Goal: Transaction & Acquisition: Book appointment/travel/reservation

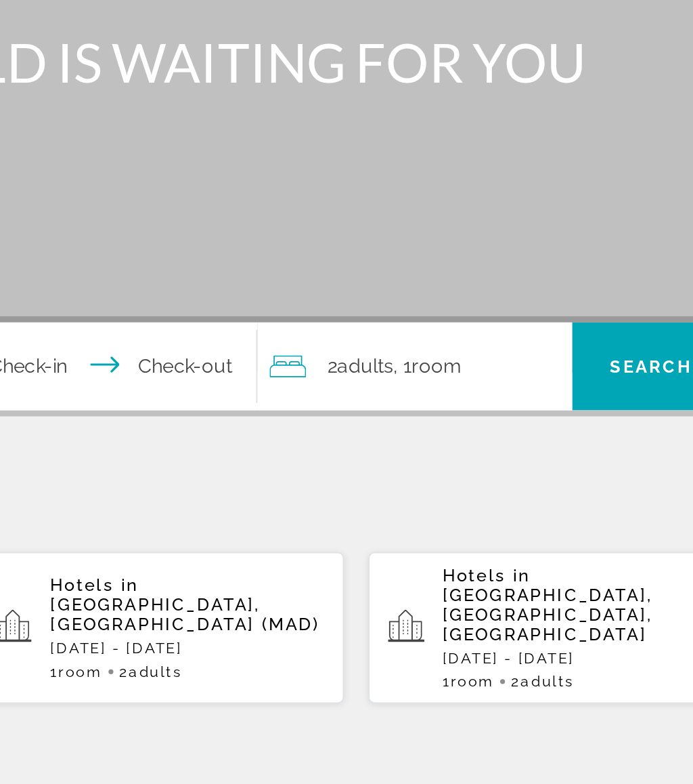
click at [408, 393] on div "2 Adult Adults , 1 Room rooms" at bounding box center [492, 402] width 168 height 19
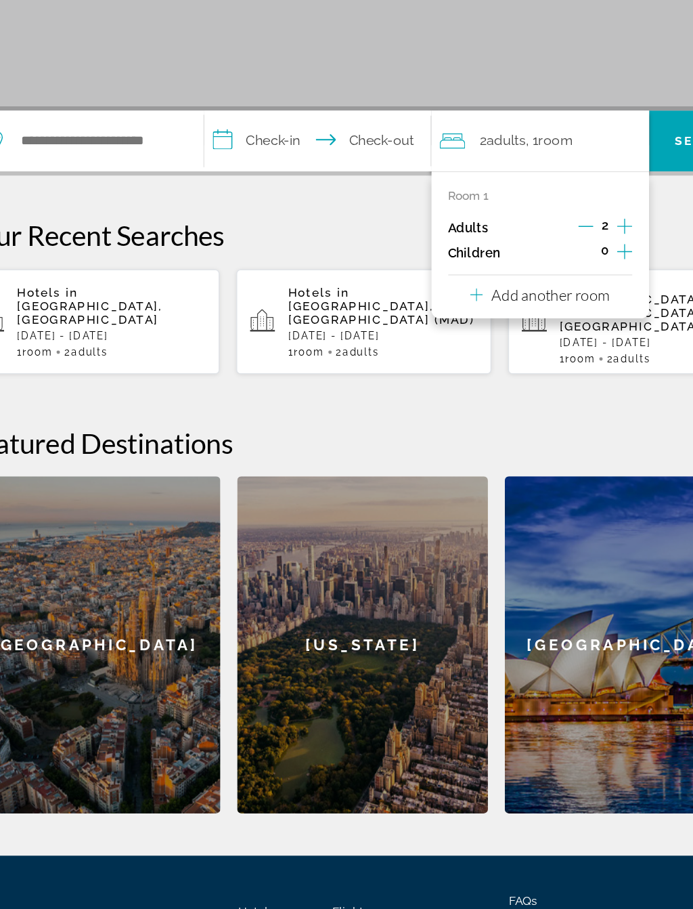
click at [477, 409] on p "Add another room" at bounding box center [496, 416] width 95 height 15
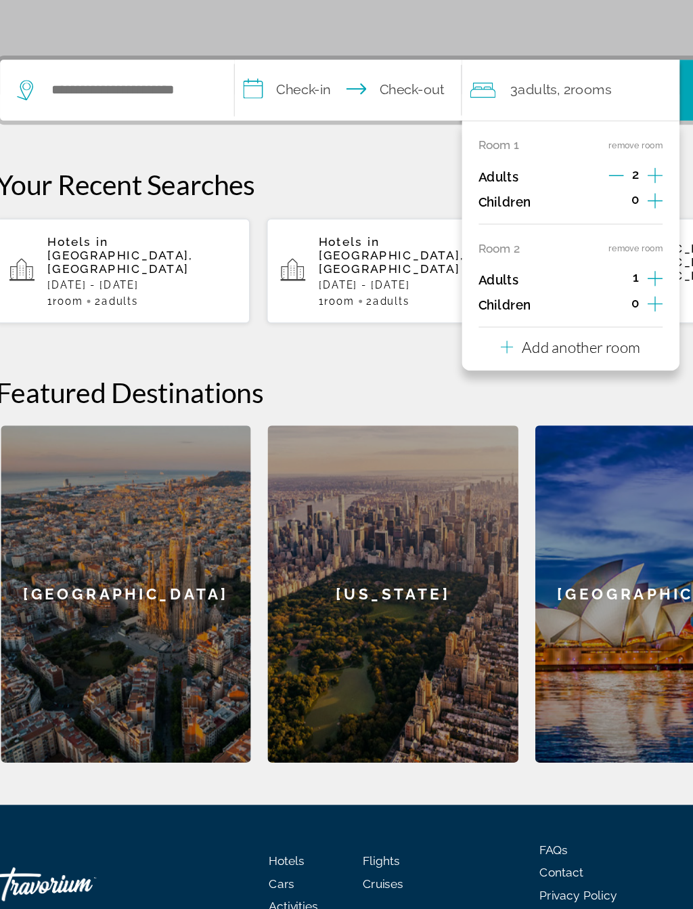
click at [488, 451] on p "Add another room" at bounding box center [496, 458] width 95 height 15
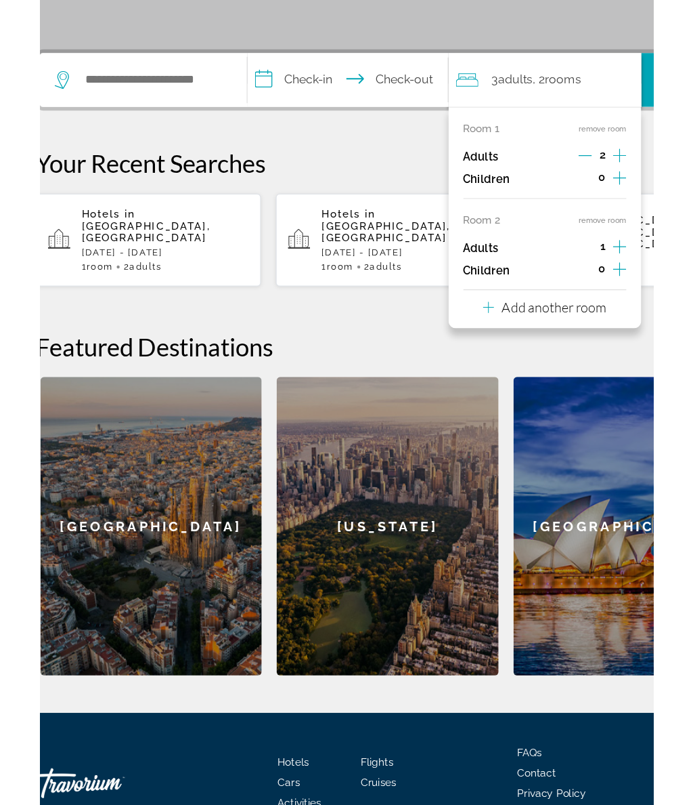
scroll to position [151, 0]
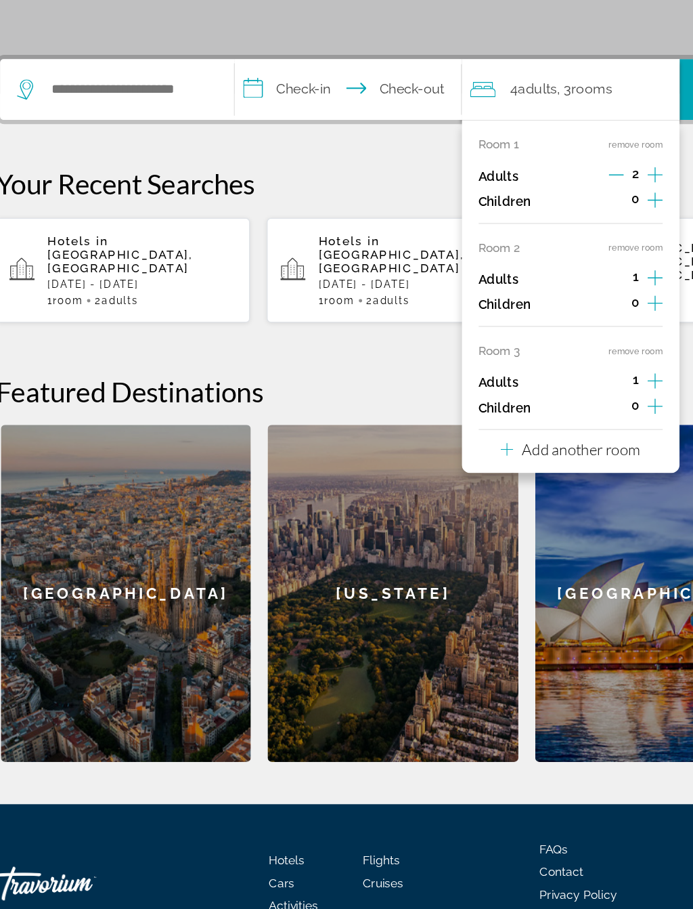
click at [502, 533] on p "Add another room" at bounding box center [496, 540] width 95 height 15
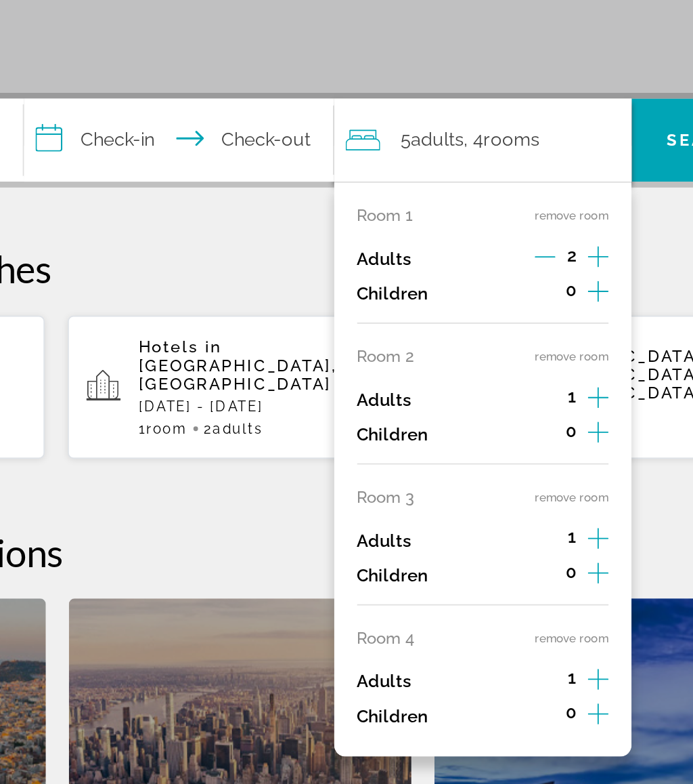
click at [519, 457] on button "remove room" at bounding box center [540, 461] width 43 height 9
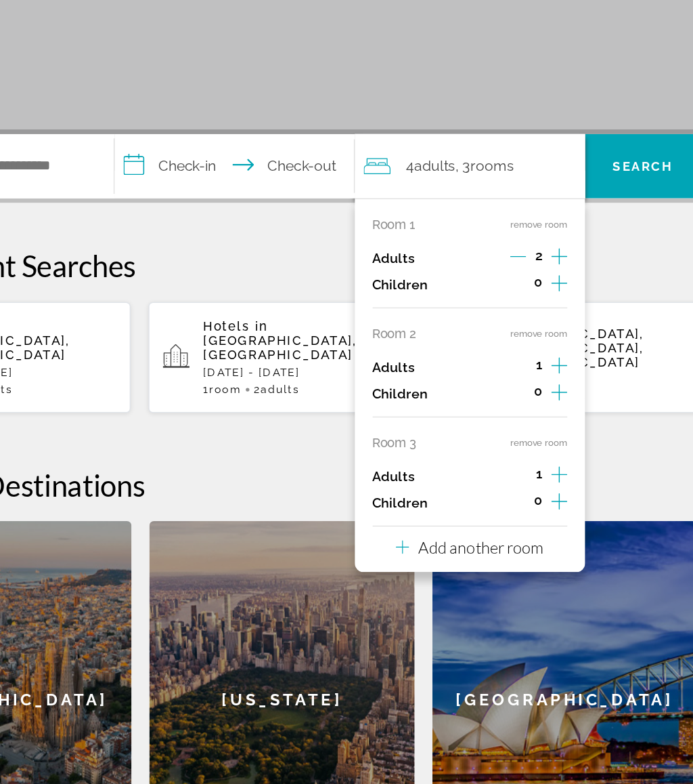
click at [519, 374] on button "remove room" at bounding box center [540, 378] width 43 height 9
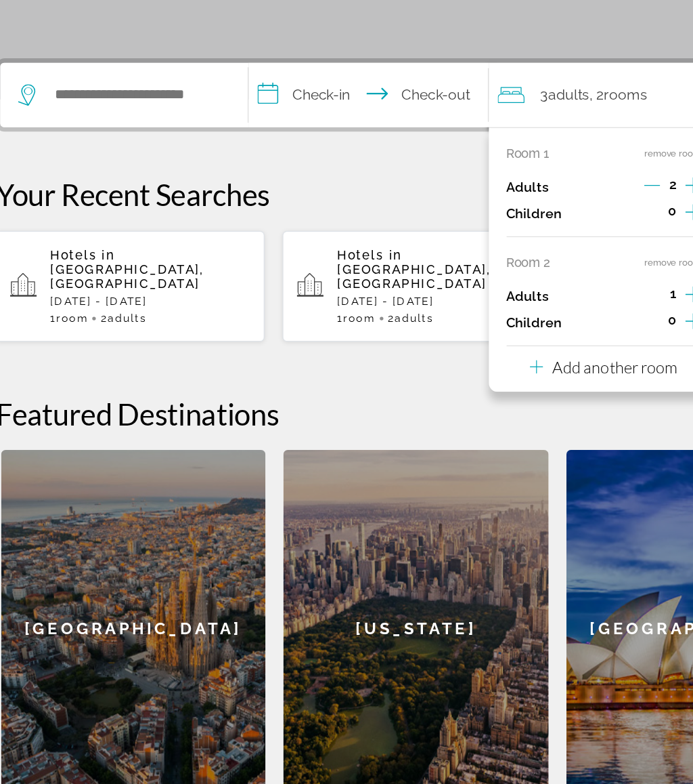
click at [519, 374] on button "remove room" at bounding box center [540, 378] width 43 height 9
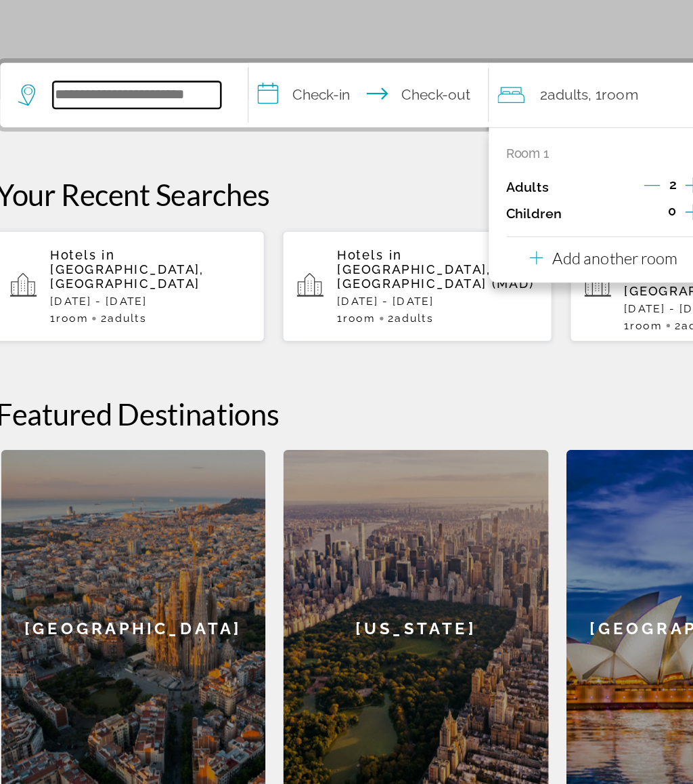
click at [141, 242] on input "Search widget" at bounding box center [133, 252] width 127 height 20
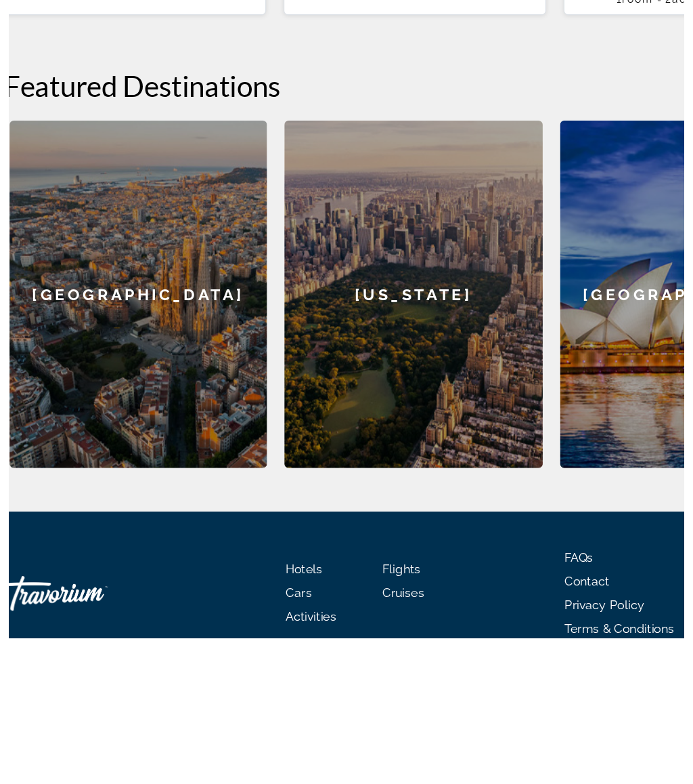
scroll to position [177, 0]
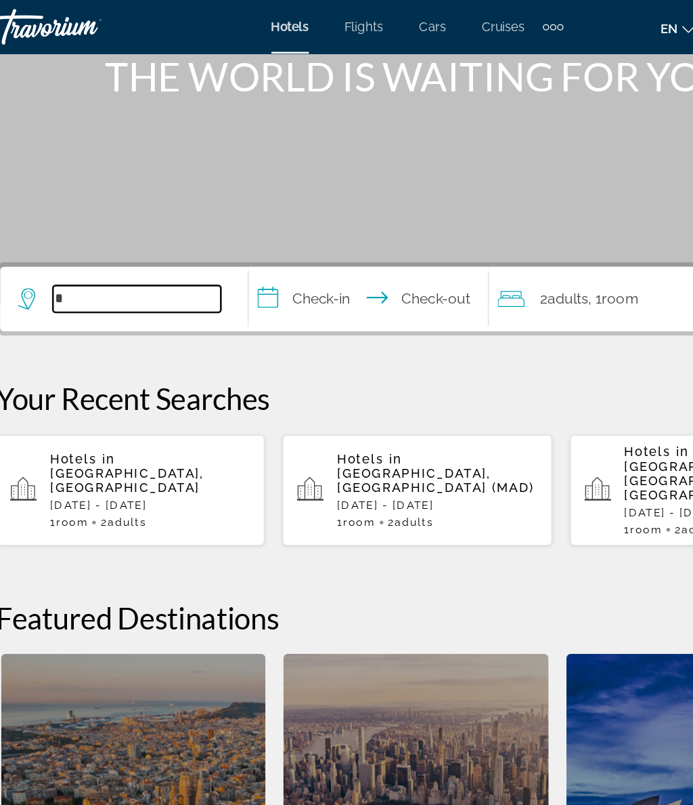
type input "*"
click at [170, 391] on div "1 Room rooms 2 Adult Adults" at bounding box center [144, 395] width 152 height 9
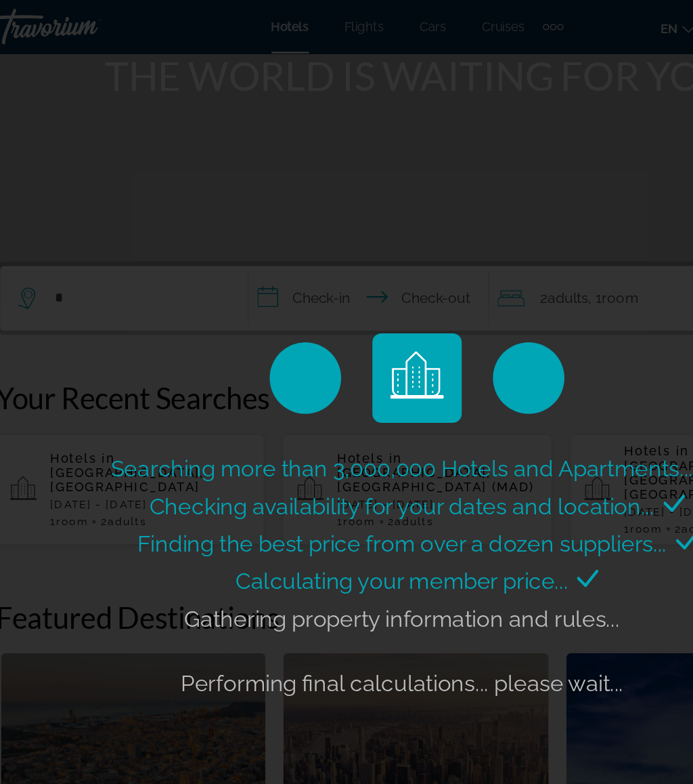
scroll to position [174, 0]
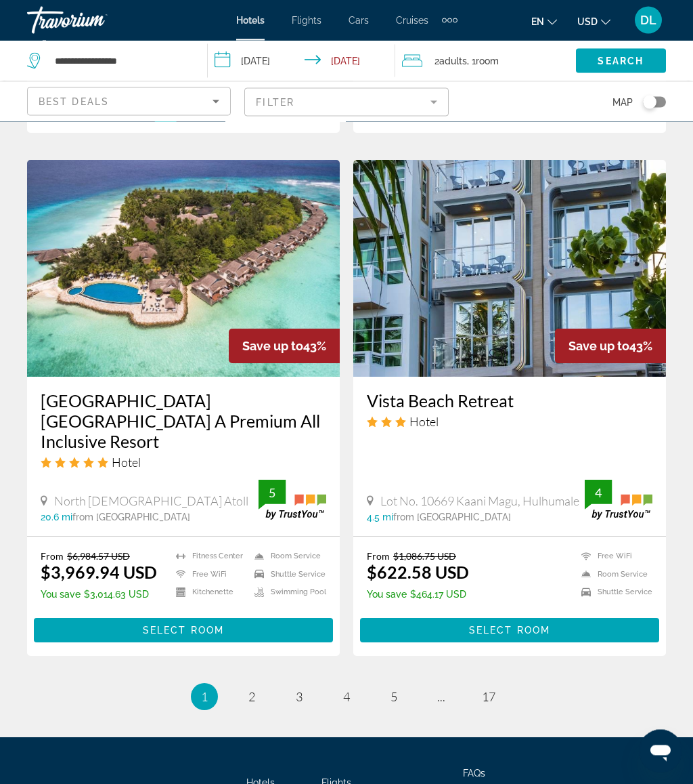
scroll to position [2621, 0]
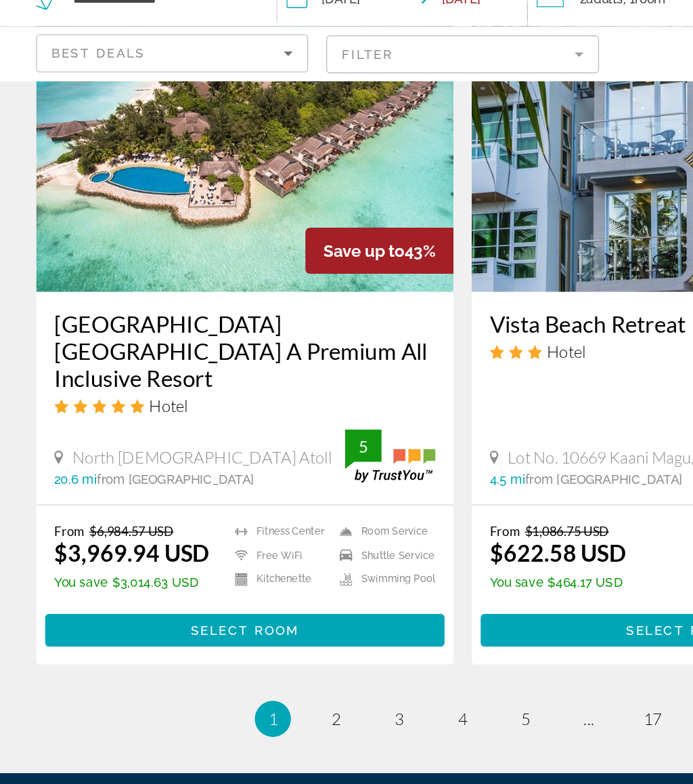
click at [278, 517] on span "Main content" at bounding box center [183, 533] width 299 height 33
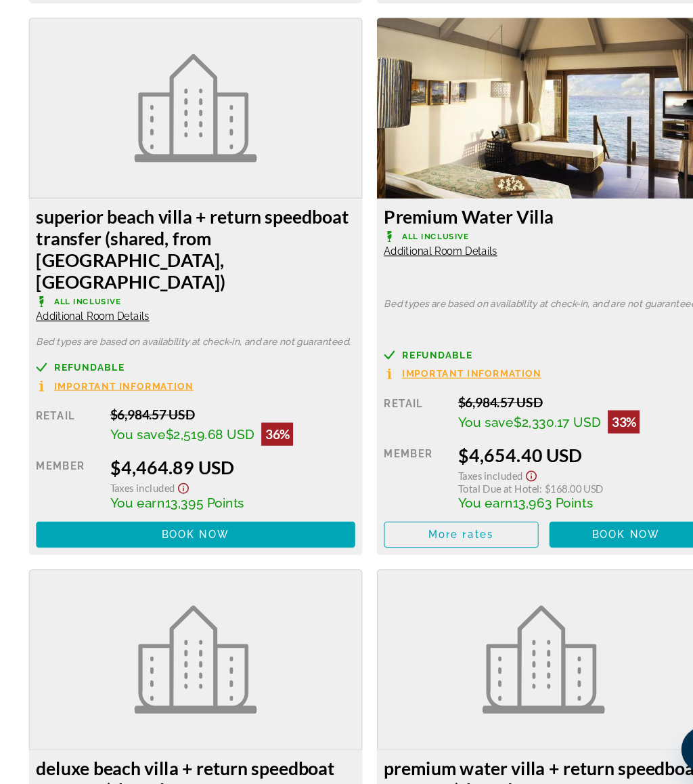
scroll to position [2730, 0]
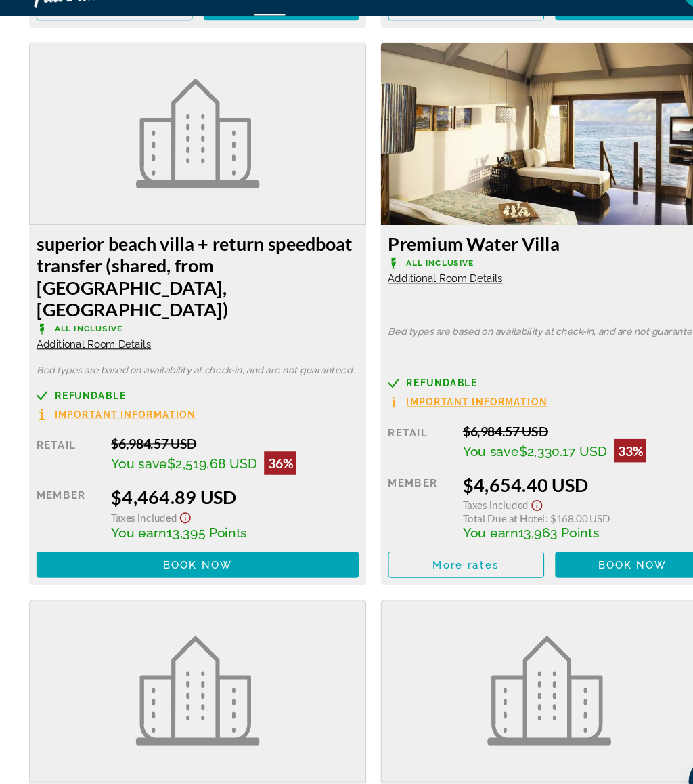
click at [262, 534] on span "Main content" at bounding box center [183, 550] width 299 height 33
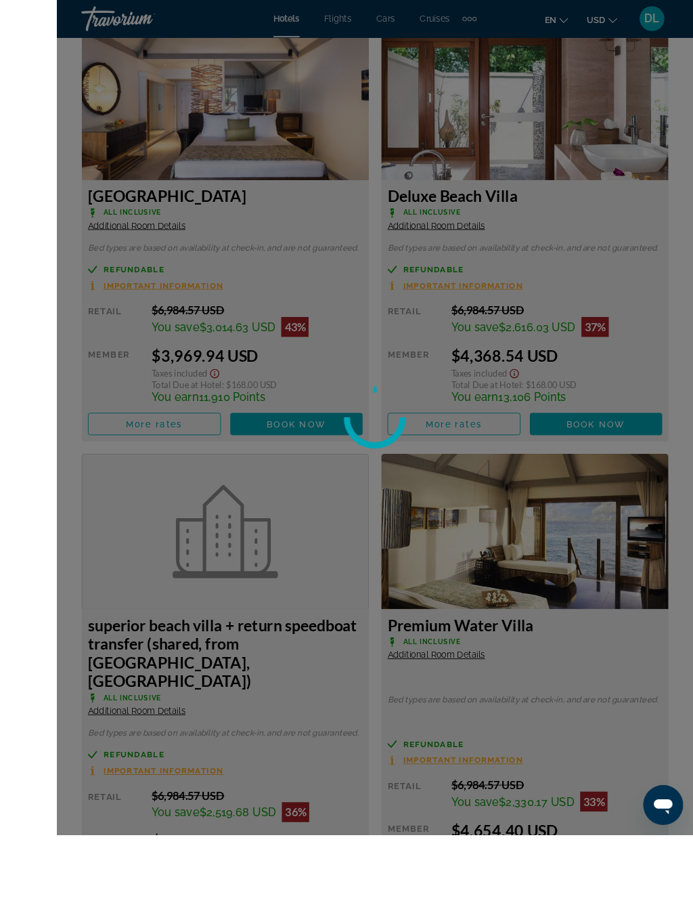
scroll to position [2389, 0]
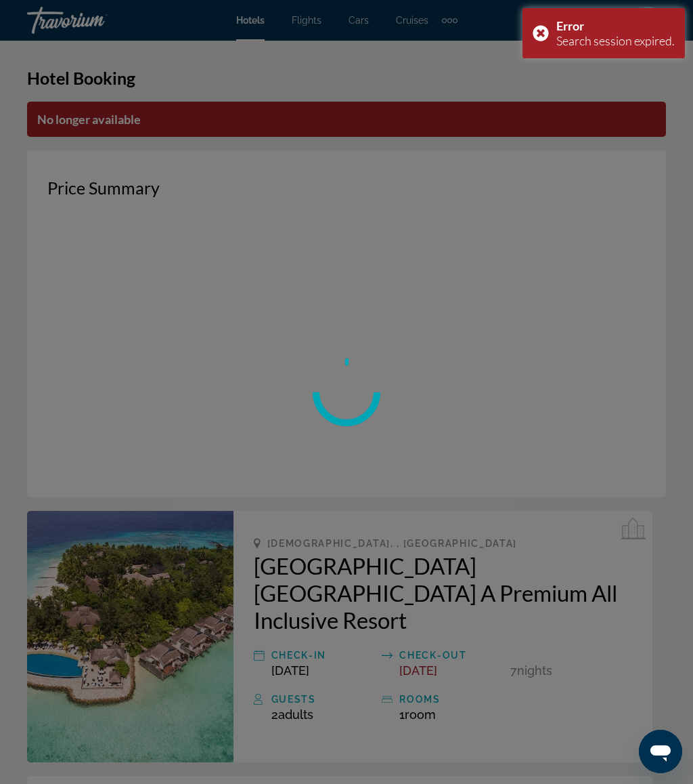
click at [542, 22] on div "Error Search session expired." at bounding box center [604, 33] width 163 height 50
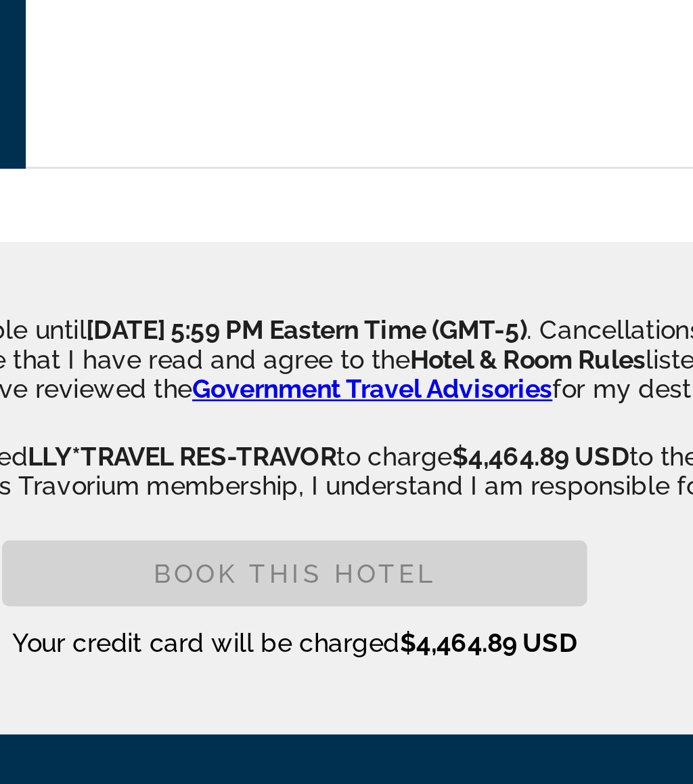
scroll to position [2099, 0]
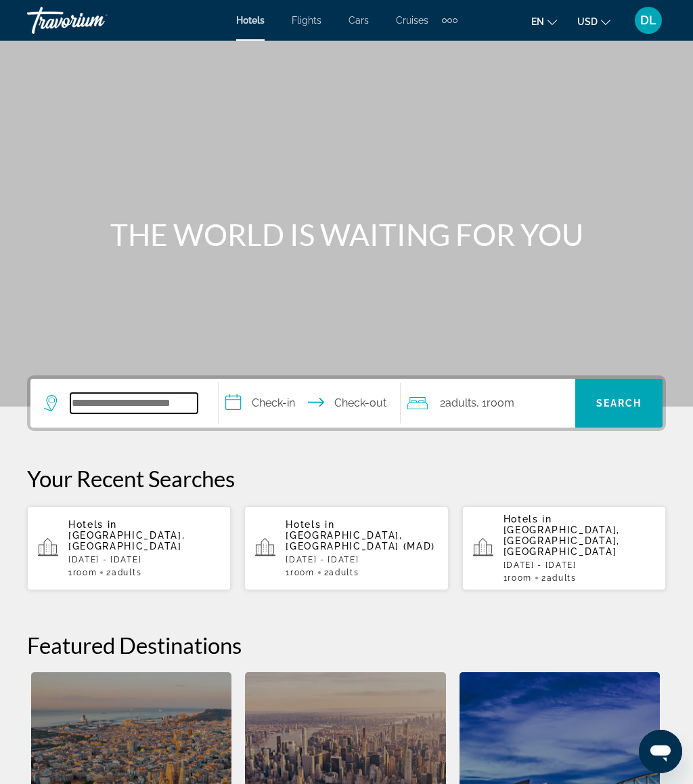
click at [128, 401] on input "Search widget" at bounding box center [133, 403] width 127 height 20
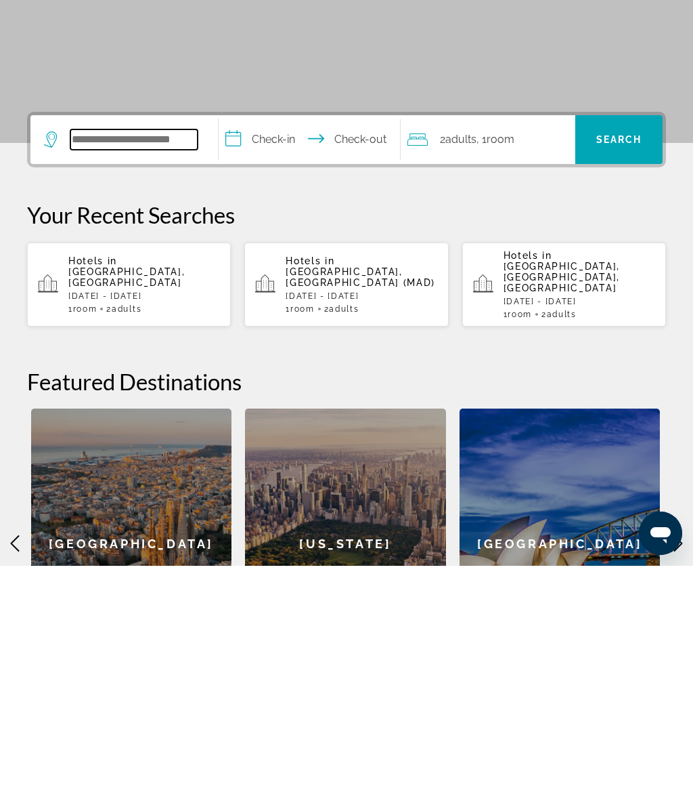
scroll to position [92, 0]
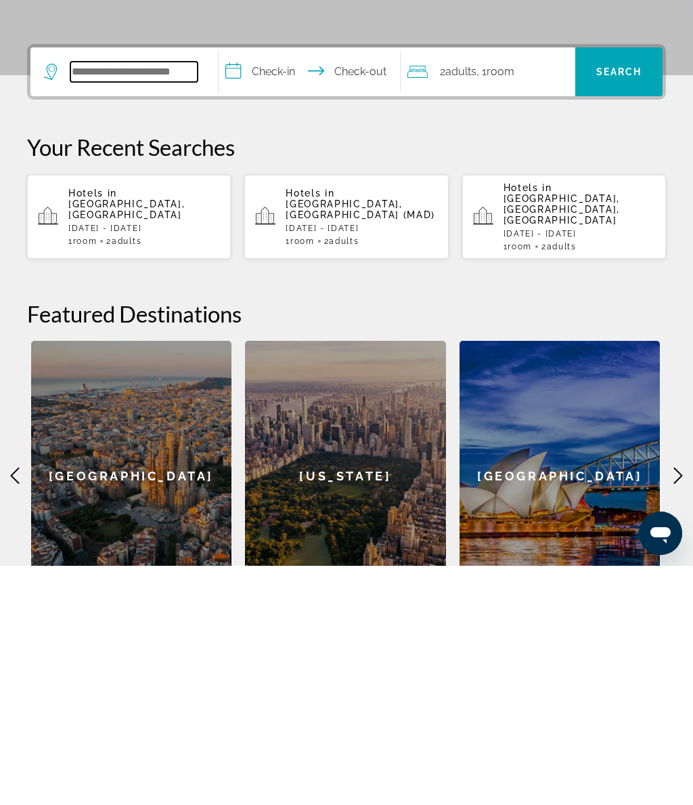
click at [150, 301] on input "Search widget" at bounding box center [133, 311] width 127 height 20
paste input "**********"
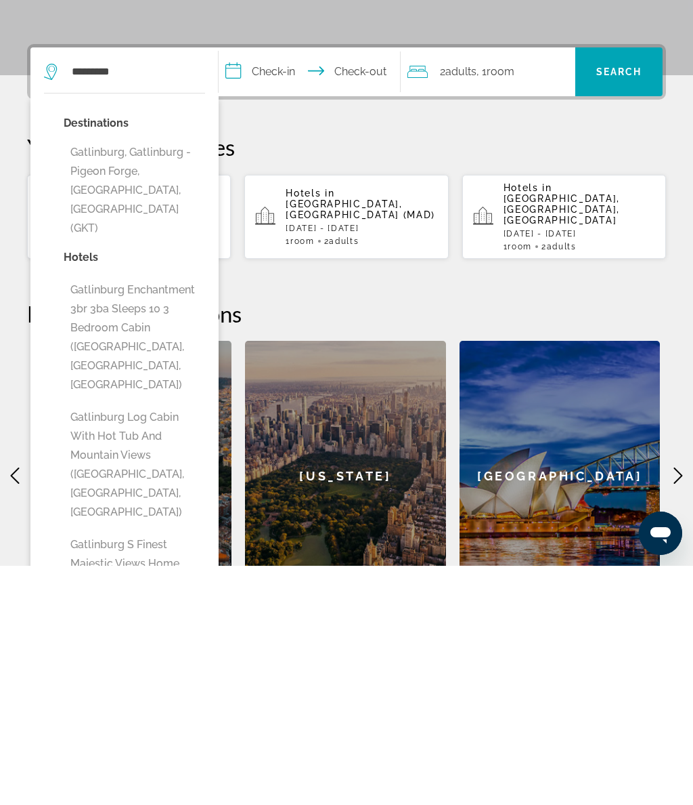
click at [165, 379] on button "Gatlinburg, Gatlinburg - Pigeon Forge, [GEOGRAPHIC_DATA], [GEOGRAPHIC_DATA] (GK…" at bounding box center [135, 430] width 142 height 102
type input "**********"
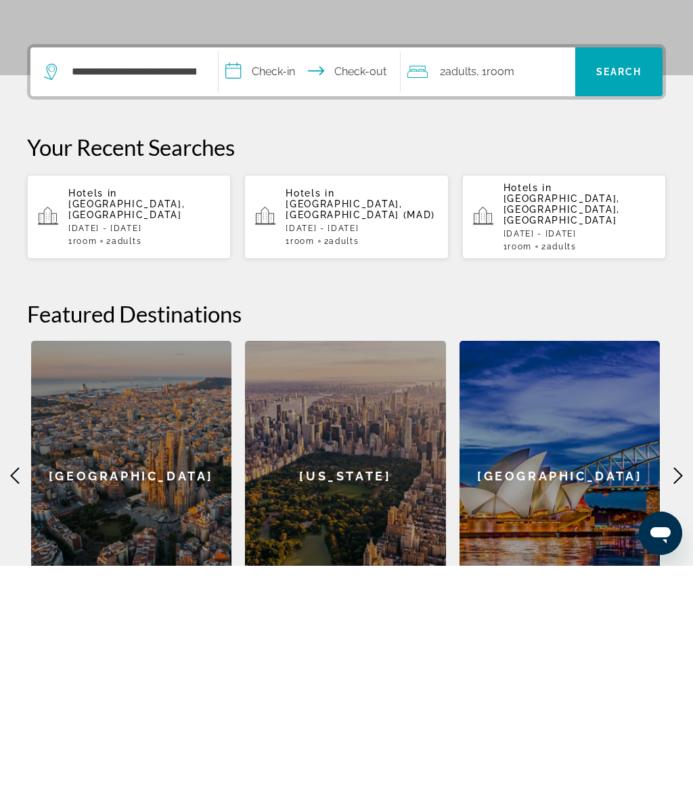
click at [289, 286] on input "**********" at bounding box center [312, 312] width 187 height 53
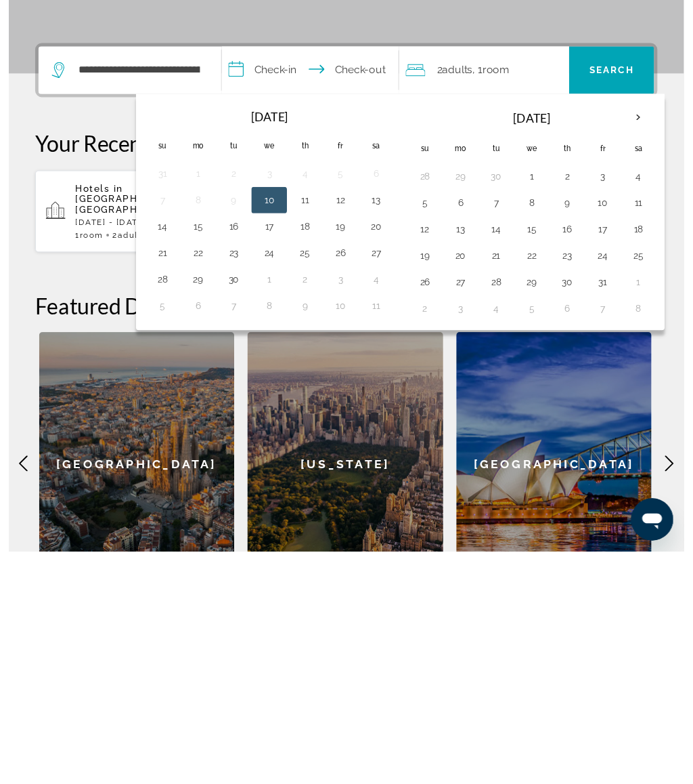
scroll to position [335, 0]
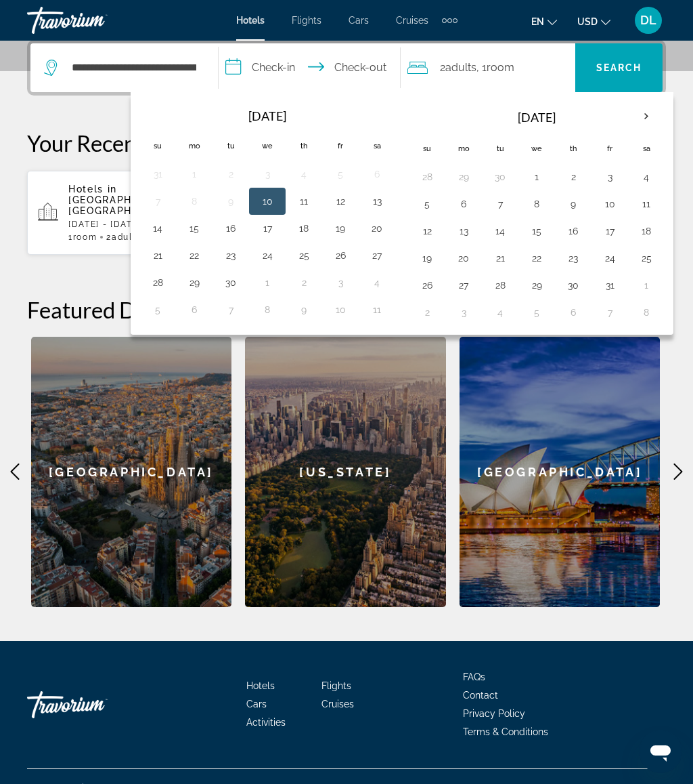
click at [649, 124] on th "Next month" at bounding box center [646, 117] width 37 height 30
click at [431, 282] on button "23" at bounding box center [427, 285] width 22 height 19
click at [438, 307] on button "30" at bounding box center [427, 312] width 22 height 19
type input "**********"
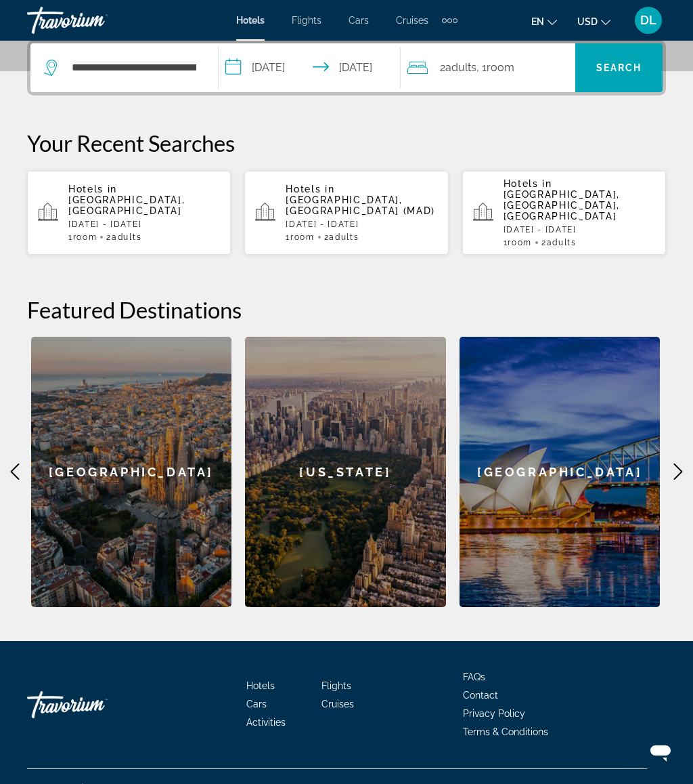
click at [638, 74] on span "Search widget" at bounding box center [619, 67] width 87 height 33
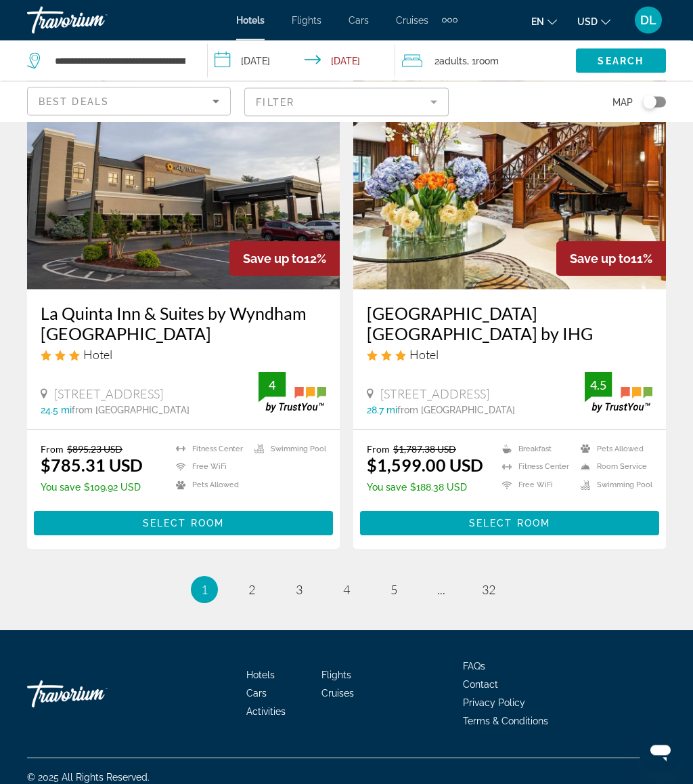
scroll to position [2608, 0]
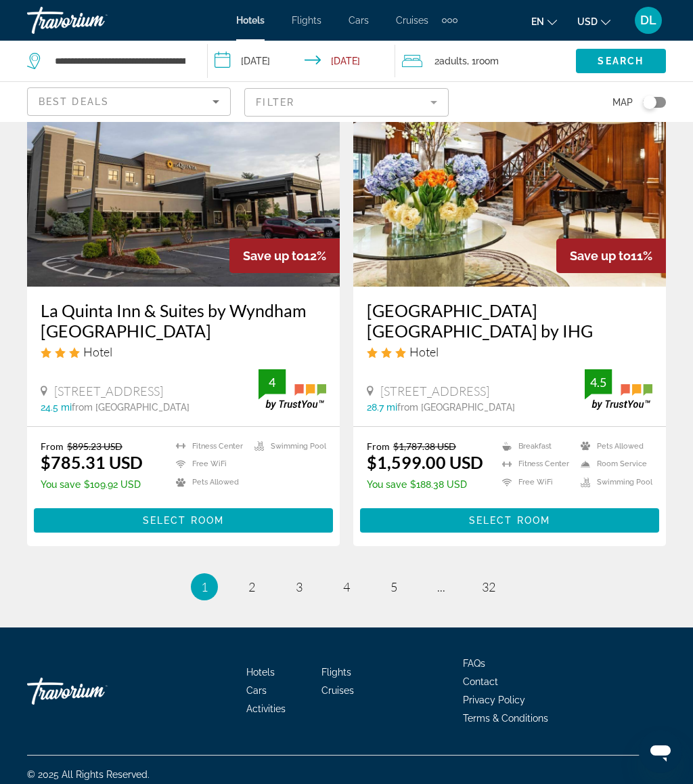
click at [243, 587] on li "page 2" at bounding box center [251, 586] width 27 height 27
click at [246, 578] on link "page 2" at bounding box center [252, 586] width 24 height 24
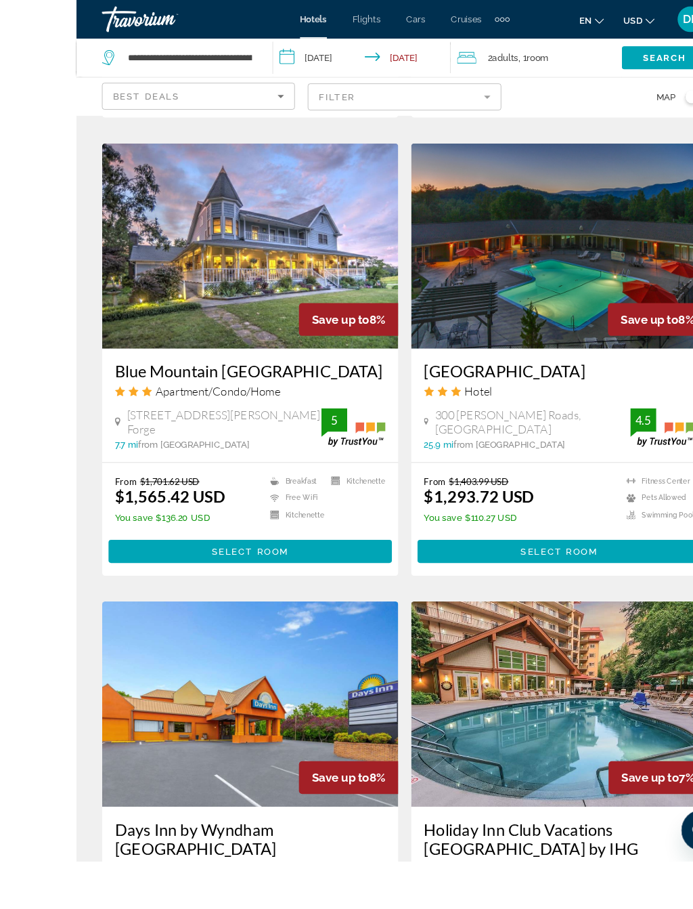
scroll to position [2077, 0]
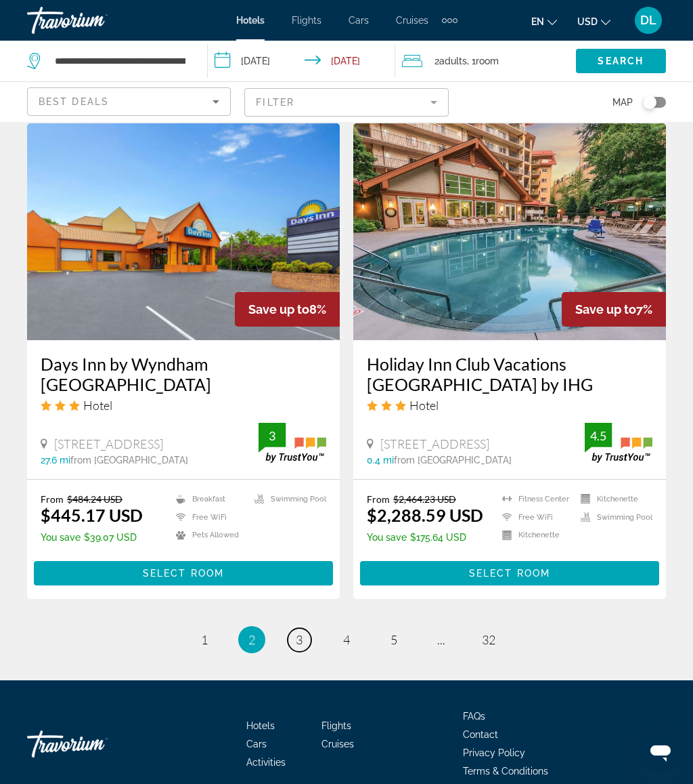
click at [299, 632] on span "3" at bounding box center [299, 639] width 7 height 15
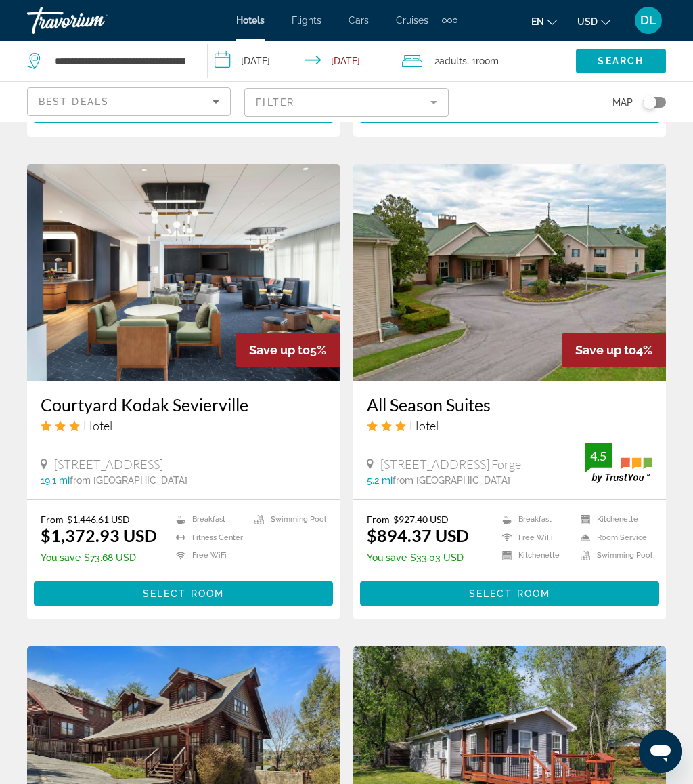
scroll to position [2520, 0]
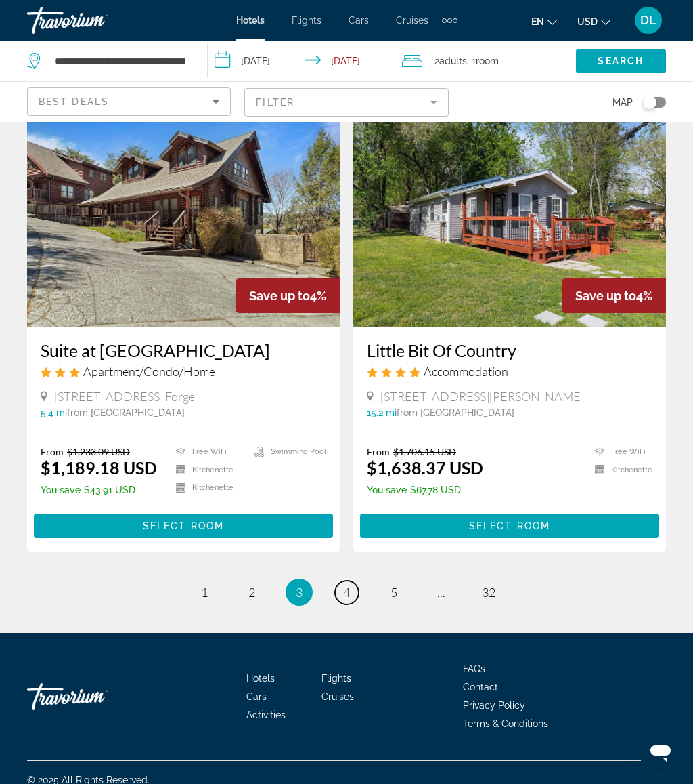
click at [342, 580] on link "page 4" at bounding box center [347, 592] width 24 height 24
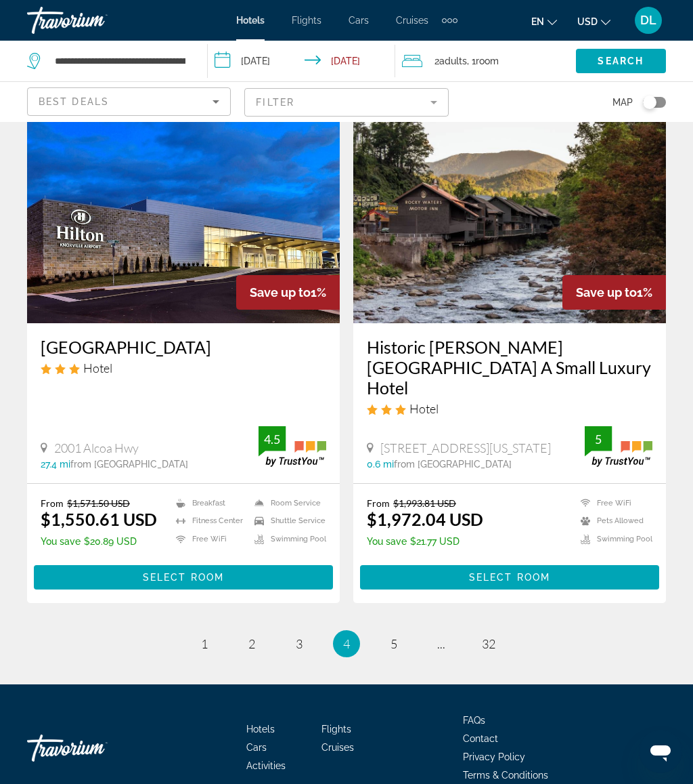
scroll to position [2605, 0]
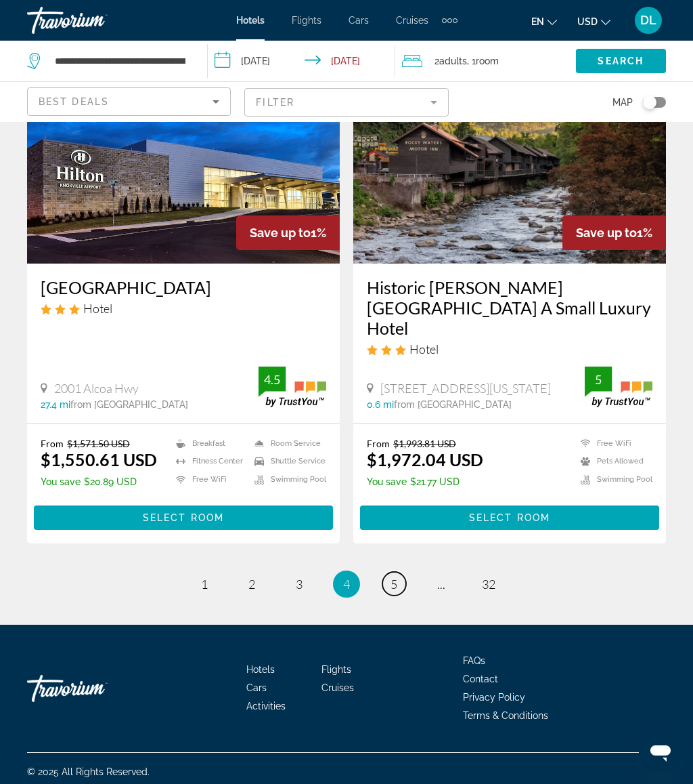
click at [403, 573] on link "page 5" at bounding box center [395, 584] width 24 height 24
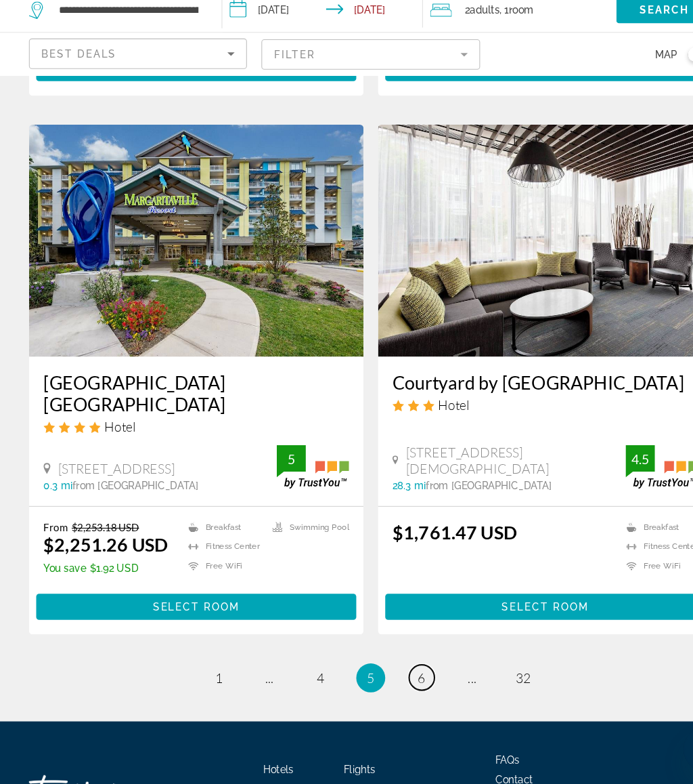
scroll to position [2604, 0]
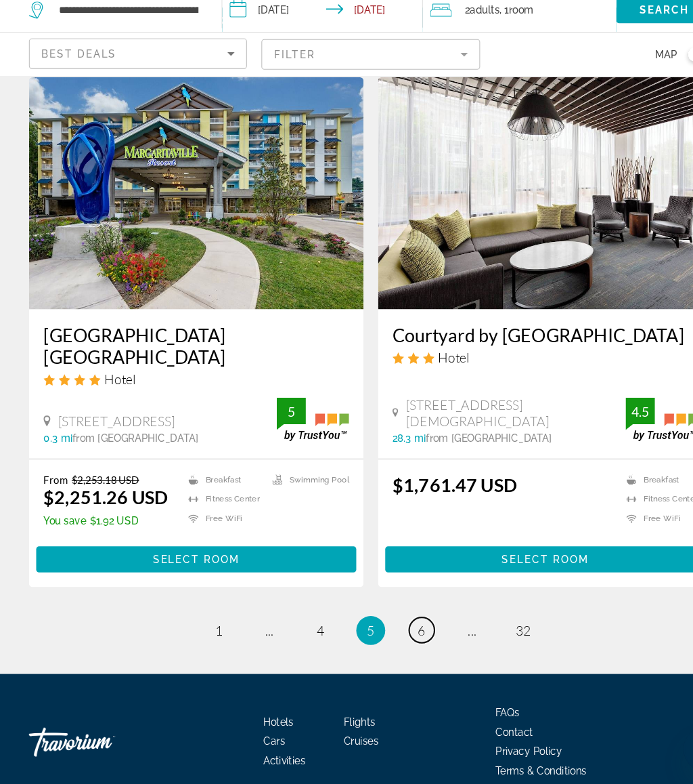
click at [395, 633] on span "6" at bounding box center [394, 640] width 7 height 15
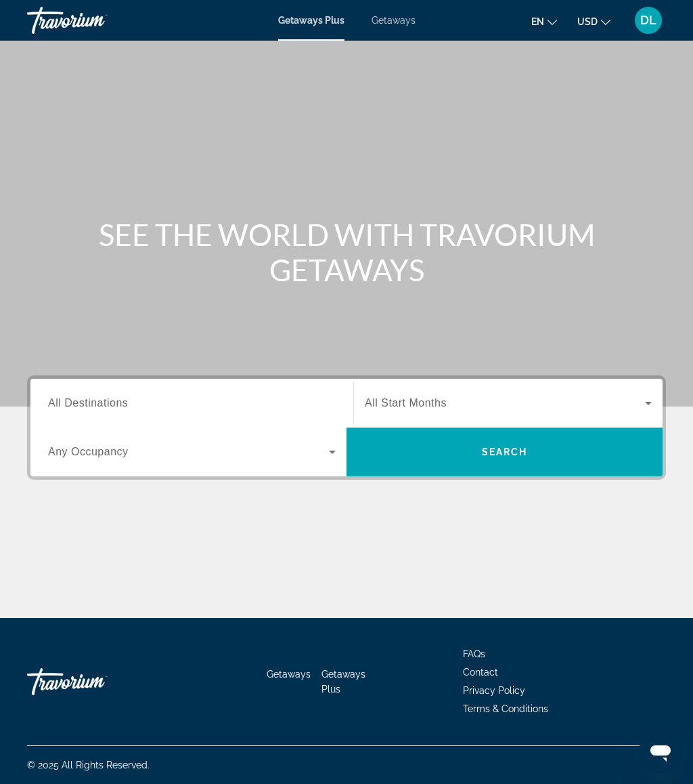
click at [400, 15] on span "Getaways" at bounding box center [394, 20] width 44 height 11
click at [203, 400] on input "Destination All Destinations" at bounding box center [192, 403] width 288 height 16
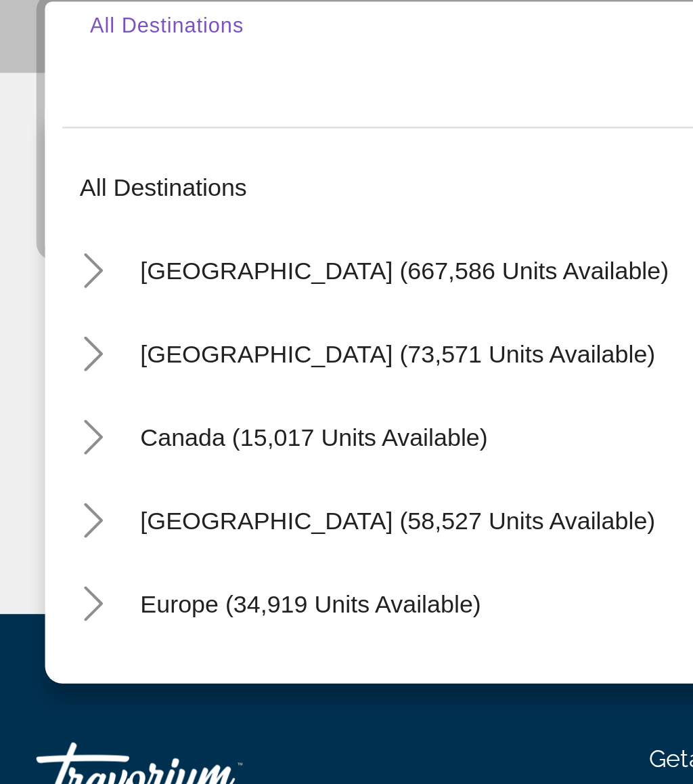
click at [43, 477] on icon "Toggle United States (667,586 units available)" at bounding box center [50, 484] width 14 height 14
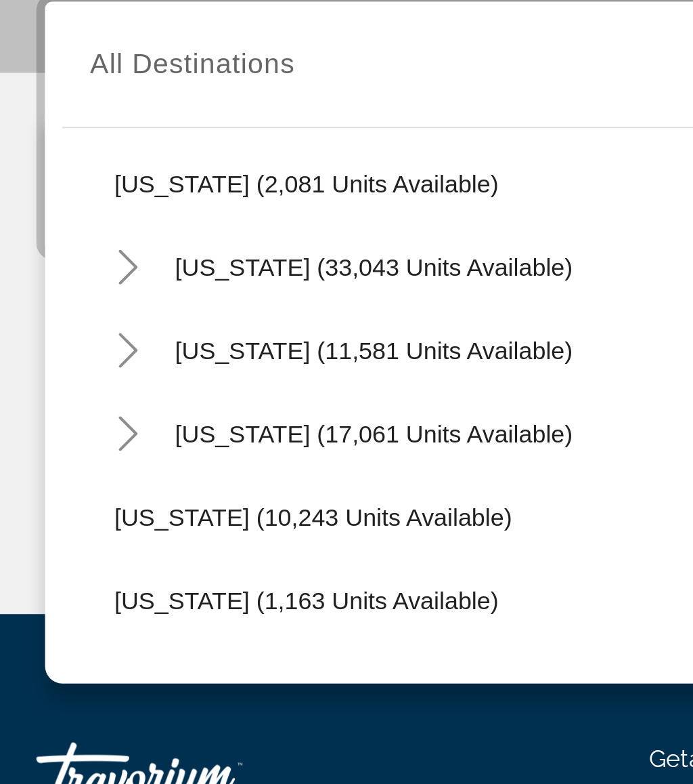
scroll to position [1140, 0]
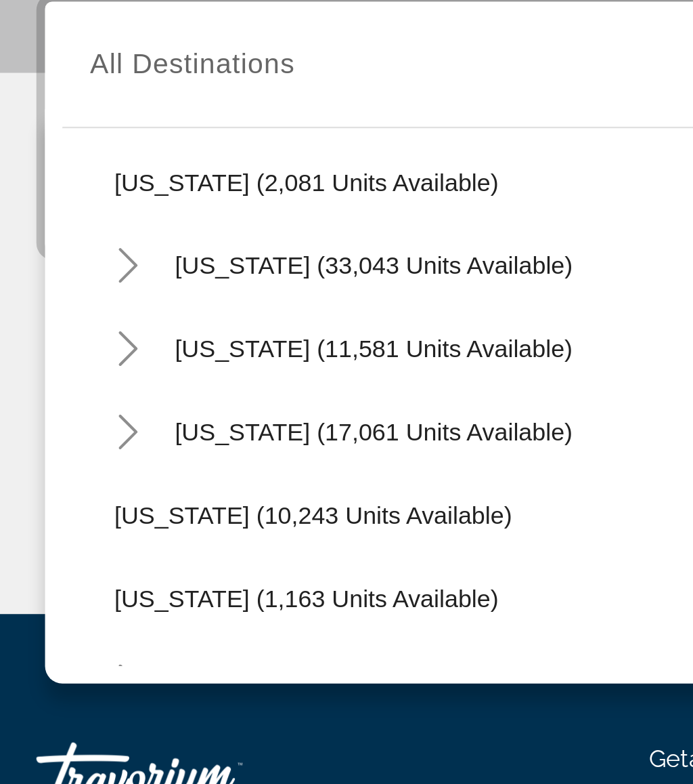
click at [171, 509] on span "Tennessee (11,581 units available)" at bounding box center [159, 514] width 156 height 11
type input "**********"
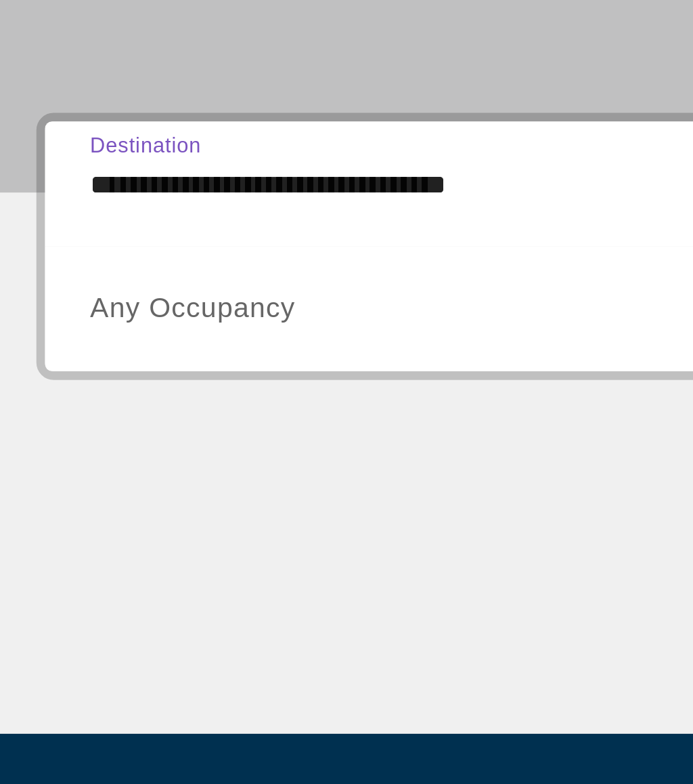
click at [121, 444] on span "Search widget" at bounding box center [188, 452] width 281 height 16
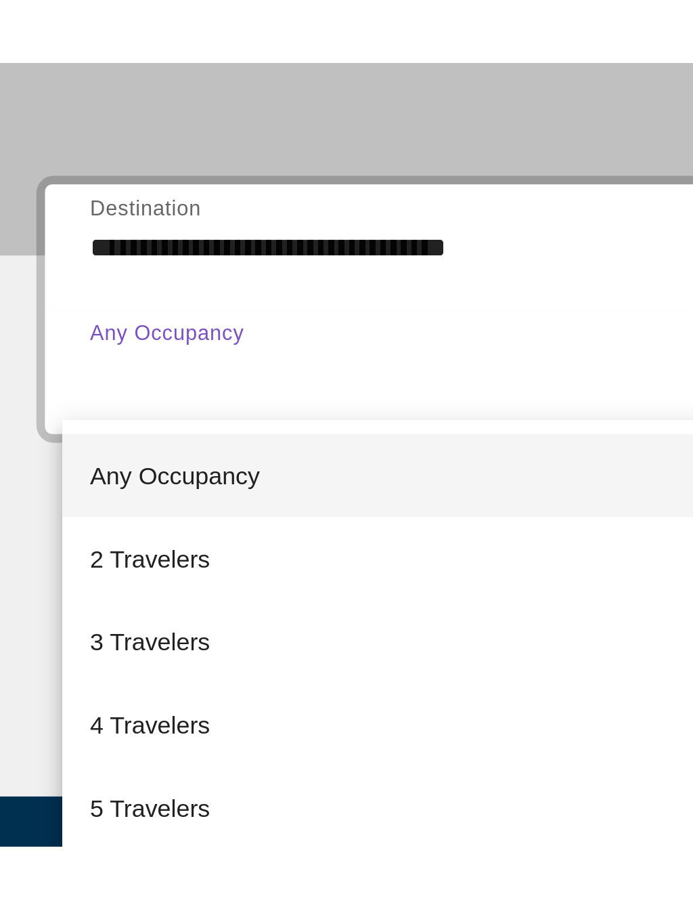
scroll to position [45, 0]
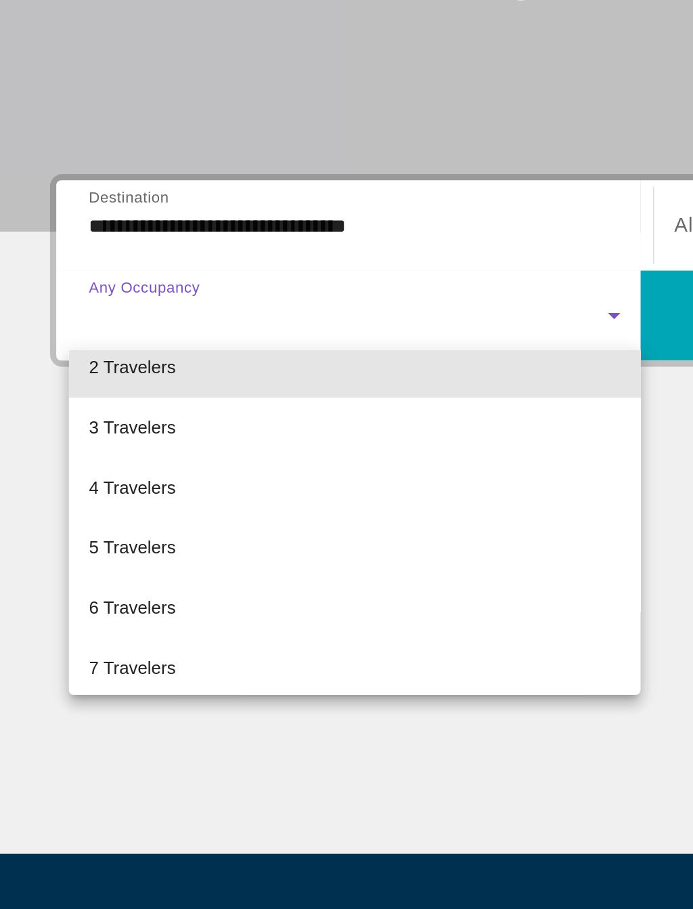
click at [121, 463] on mat-option "2 Travelers" at bounding box center [191, 479] width 309 height 33
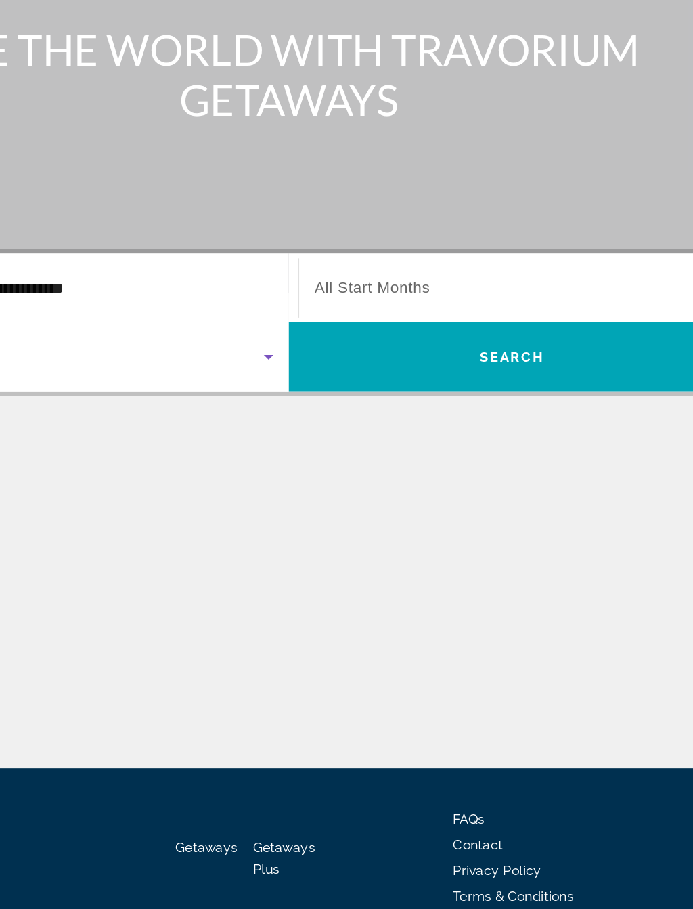
click at [482, 446] on span "Search" at bounding box center [505, 451] width 46 height 11
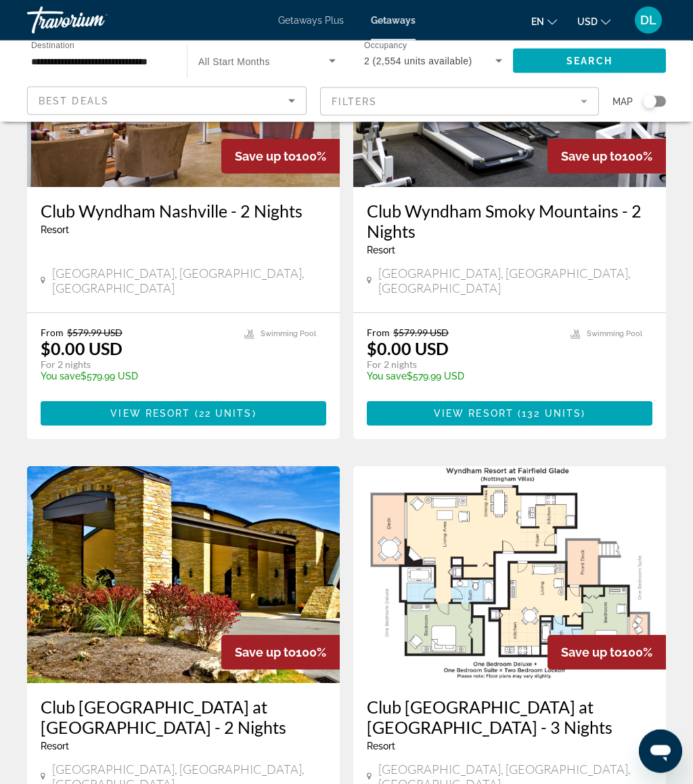
scroll to position [178, 0]
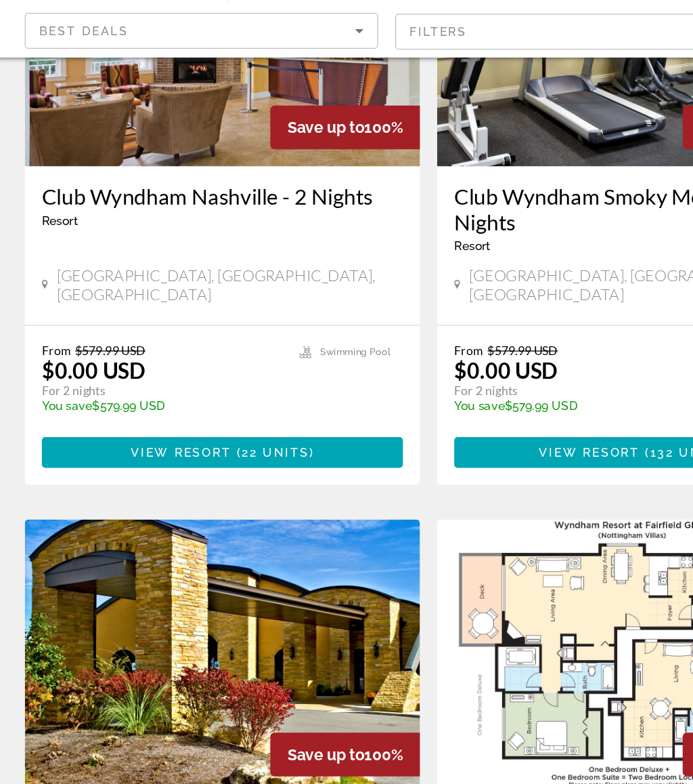
click at [265, 418] on span "Main content" at bounding box center [184, 434] width 286 height 33
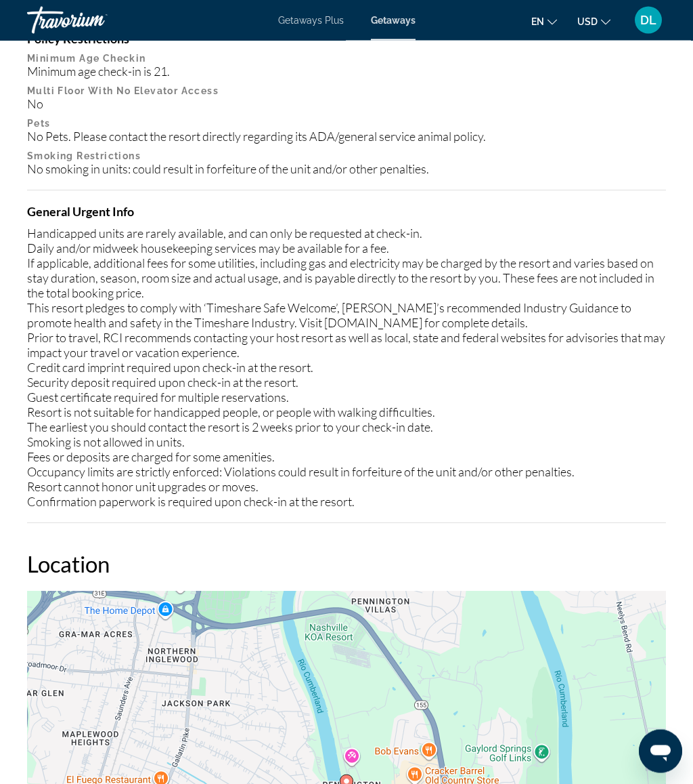
scroll to position [1784, 0]
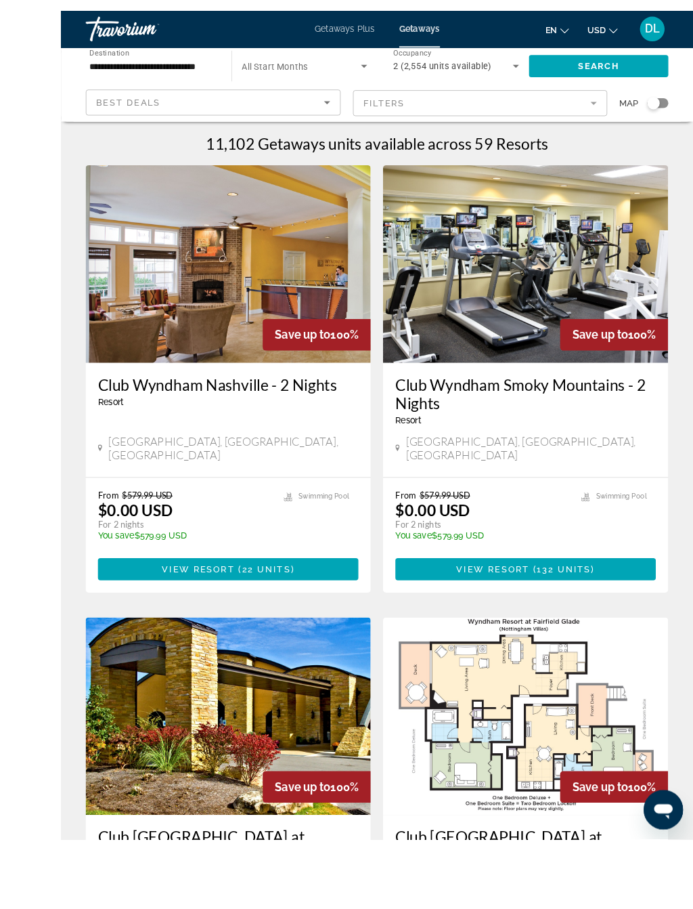
scroll to position [53, 0]
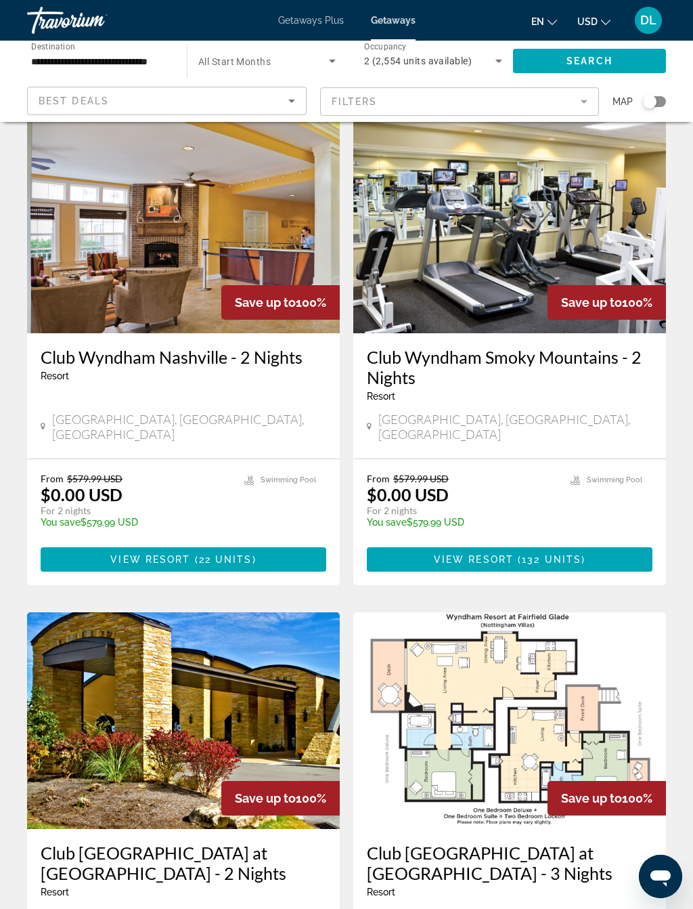
click at [582, 557] on span "Main content" at bounding box center [510, 559] width 286 height 33
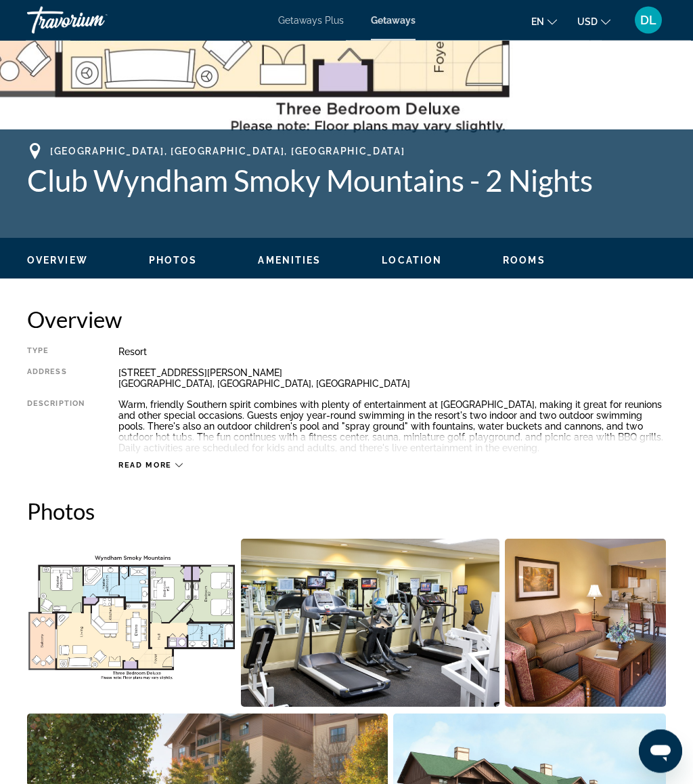
scroll to position [381, 0]
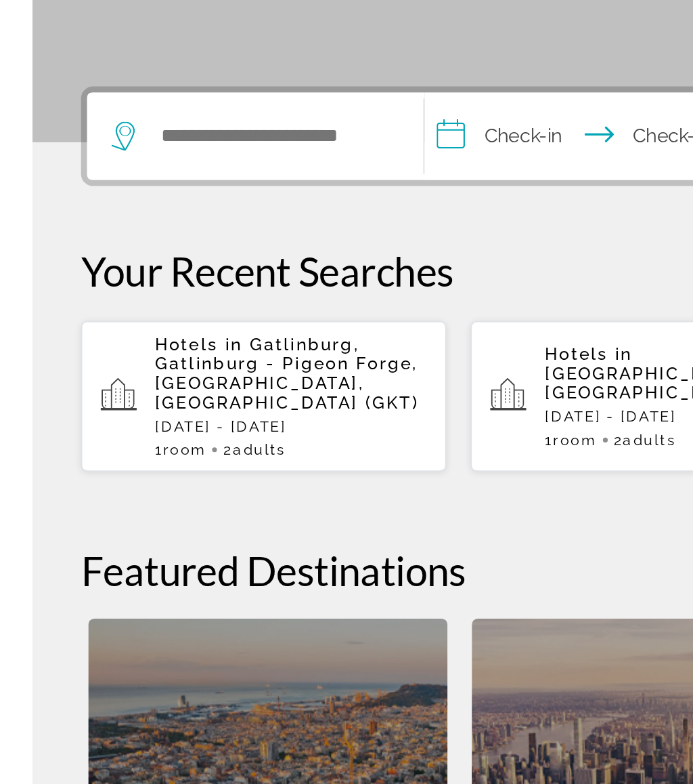
scroll to position [62, 0]
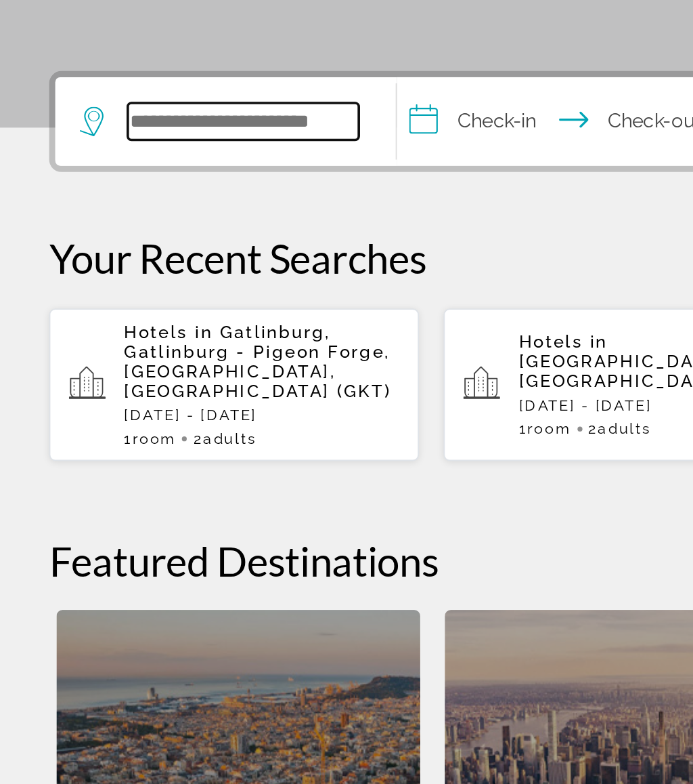
click at [175, 331] on input "Search widget" at bounding box center [133, 341] width 127 height 20
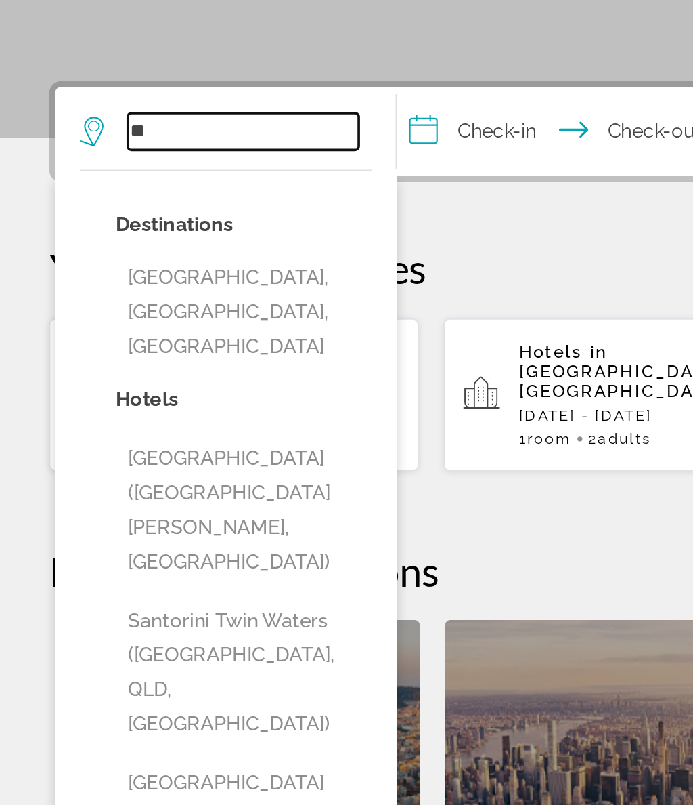
type input "*"
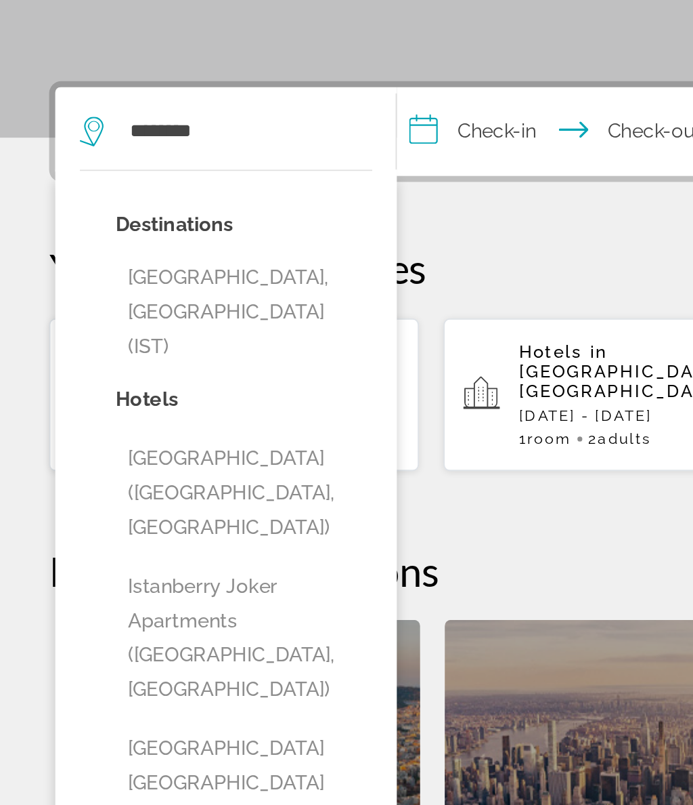
click at [181, 409] on button "[GEOGRAPHIC_DATA], [GEOGRAPHIC_DATA] (IST)" at bounding box center [135, 441] width 142 height 64
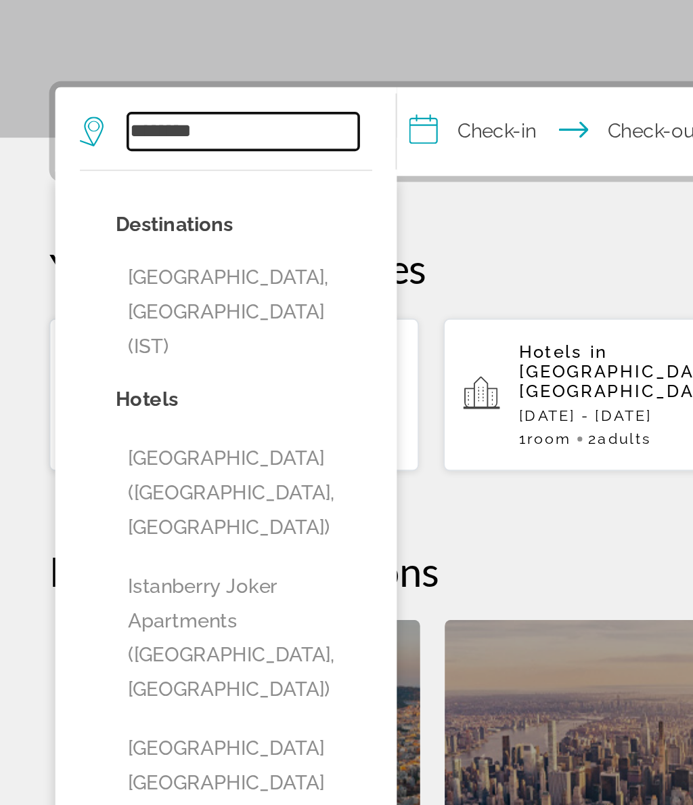
type input "**********"
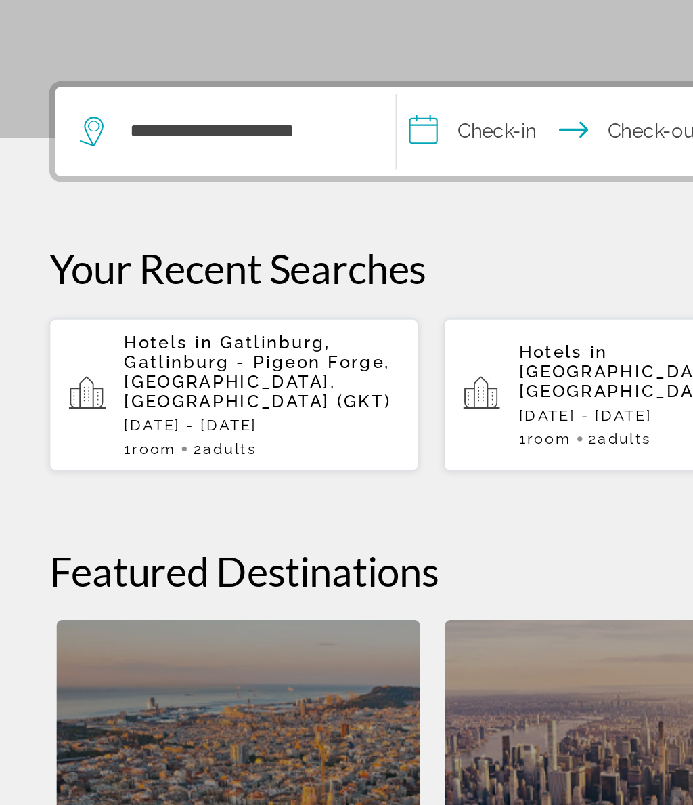
click at [280, 317] on input "**********" at bounding box center [312, 343] width 187 height 53
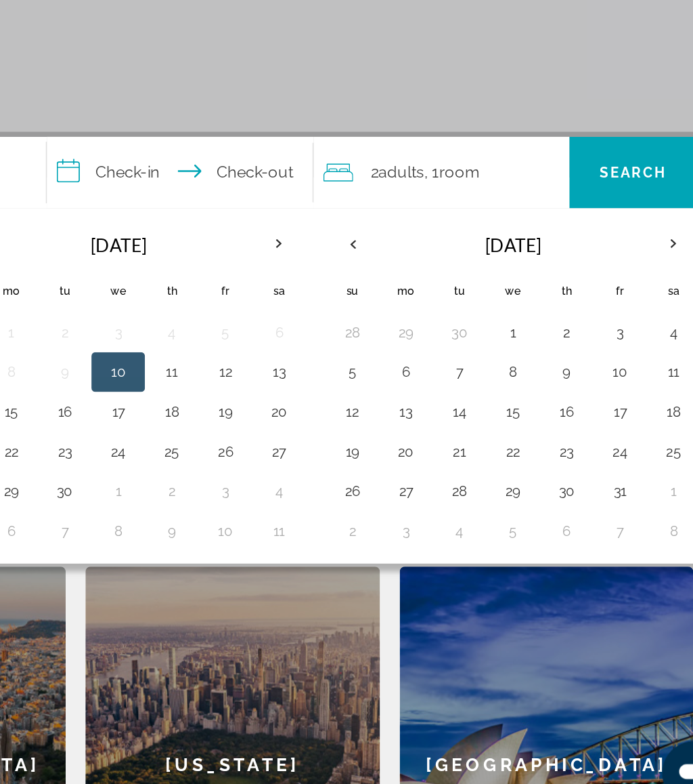
click at [490, 468] on button "7" at bounding box center [501, 477] width 22 height 19
click at [490, 495] on button "14" at bounding box center [501, 504] width 22 height 19
type input "**********"
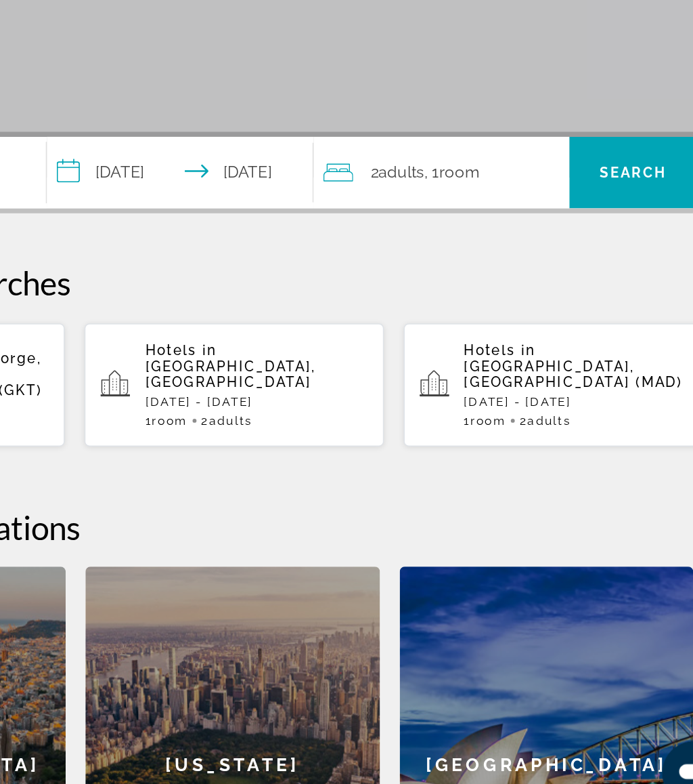
click at [576, 325] on span "Search widget" at bounding box center [619, 341] width 87 height 33
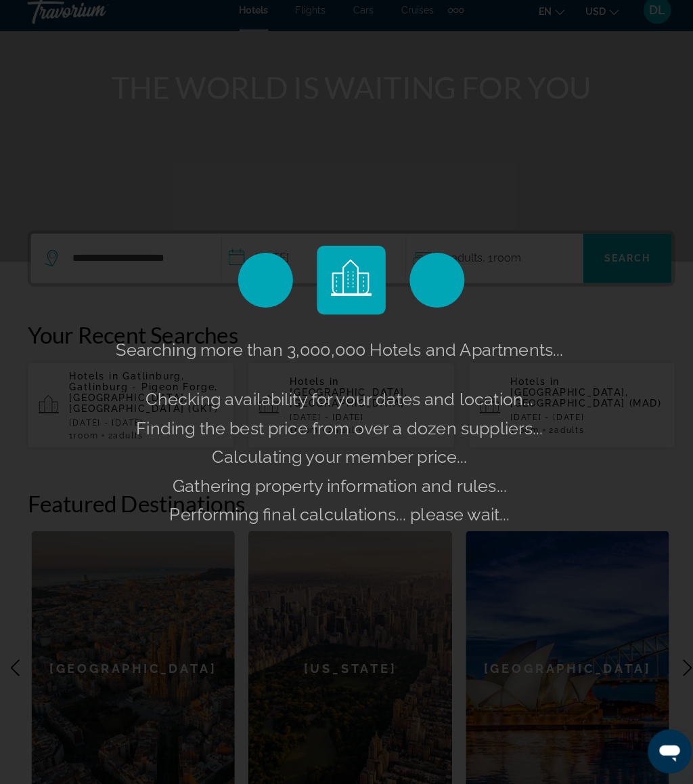
scroll to position [139, 0]
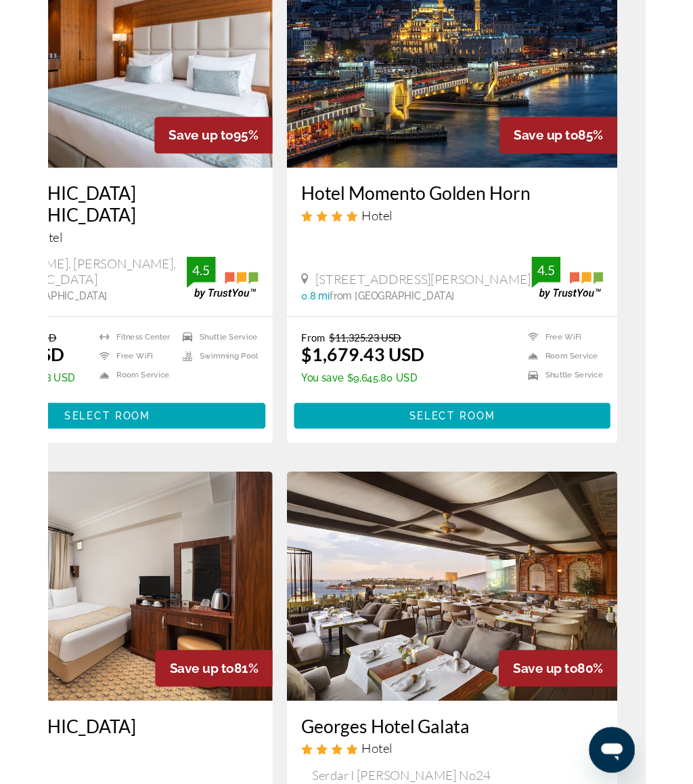
scroll to position [70, 0]
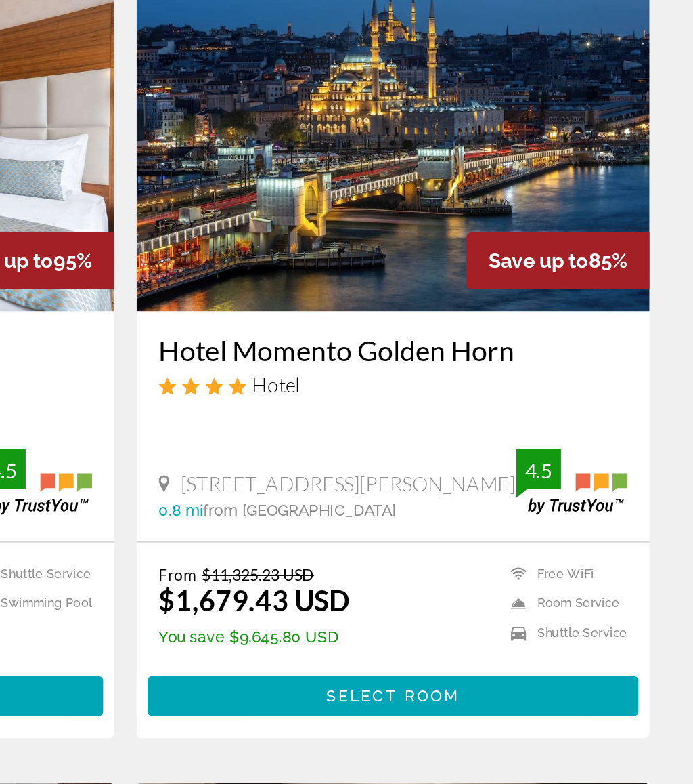
click at [469, 544] on span "Select Room" at bounding box center [509, 549] width 81 height 11
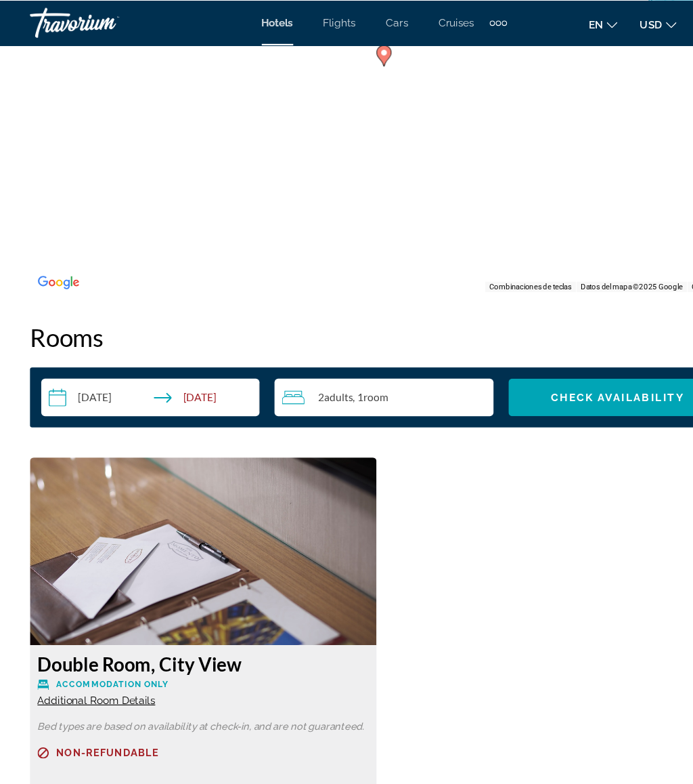
scroll to position [1733, 0]
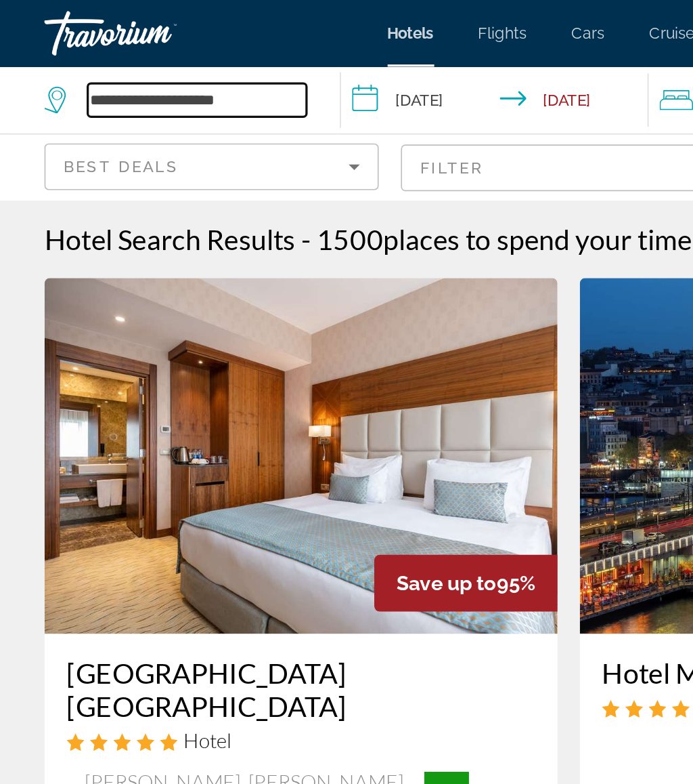
click at [167, 59] on input "**********" at bounding box center [119, 61] width 133 height 20
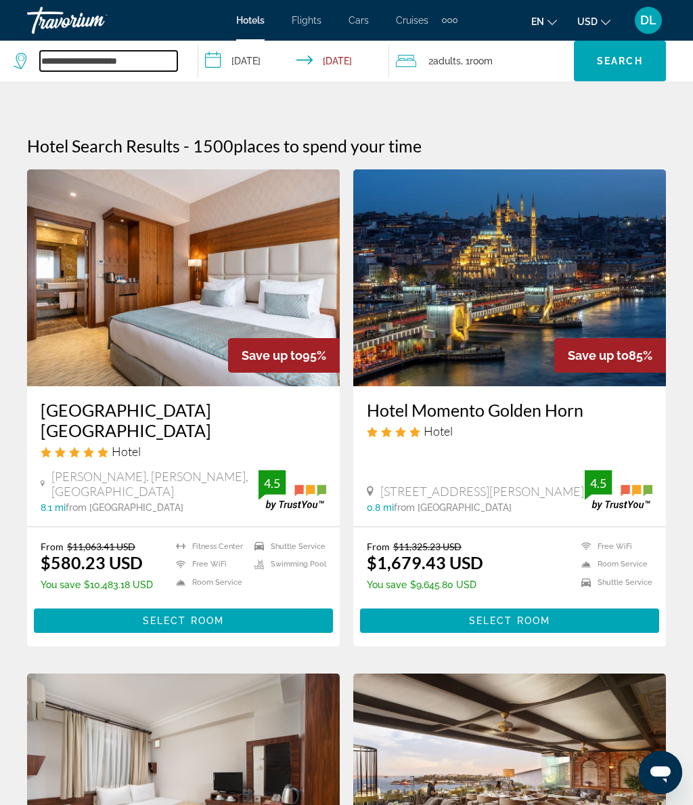
click at [157, 66] on input "**********" at bounding box center [108, 61] width 137 height 20
type input "*"
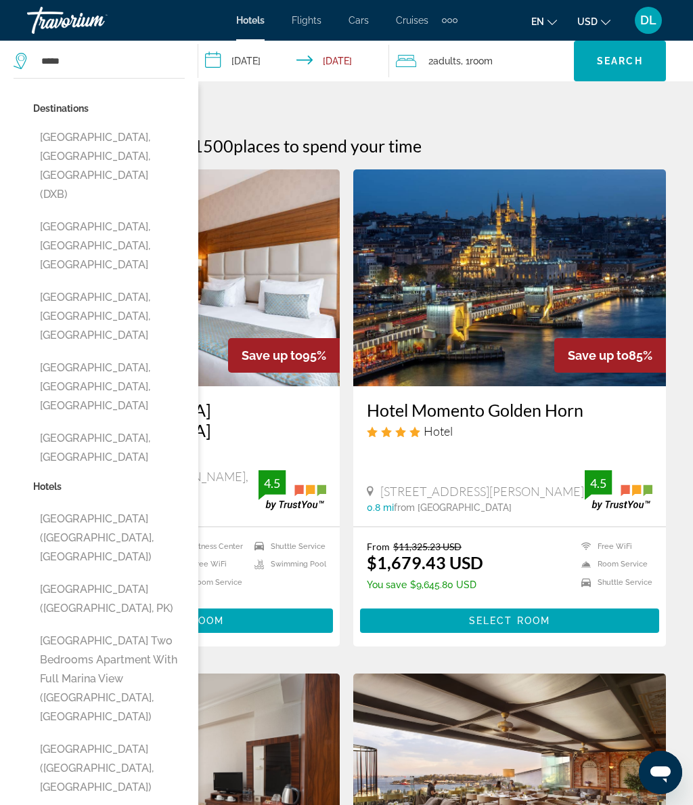
click at [135, 131] on button "[GEOGRAPHIC_DATA], [GEOGRAPHIC_DATA], [GEOGRAPHIC_DATA] (DXB)" at bounding box center [109, 166] width 152 height 83
type input "**********"
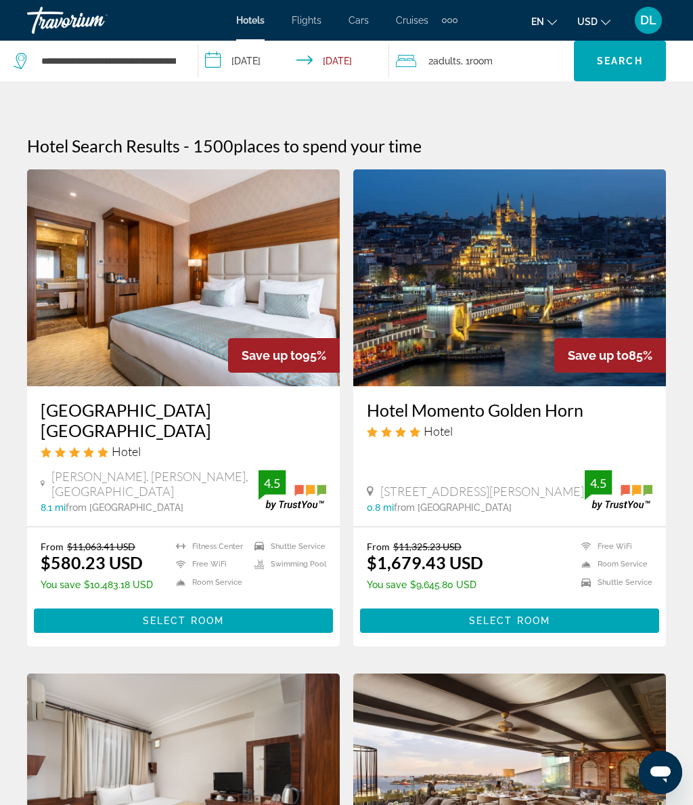
click at [267, 60] on input "**********" at bounding box center [296, 63] width 197 height 45
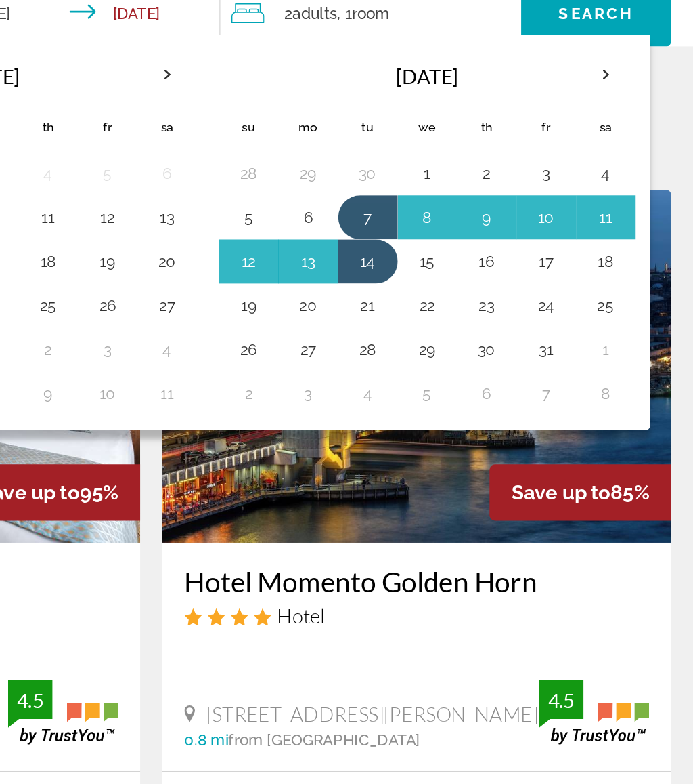
click at [542, 231] on button "23" at bounding box center [553, 240] width 22 height 19
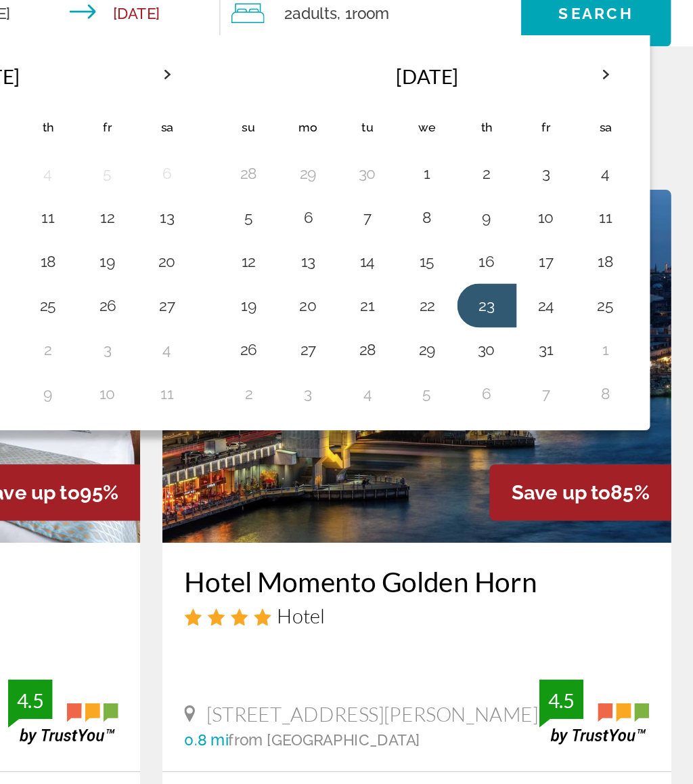
click at [542, 258] on button "30" at bounding box center [553, 267] width 22 height 19
type input "**********"
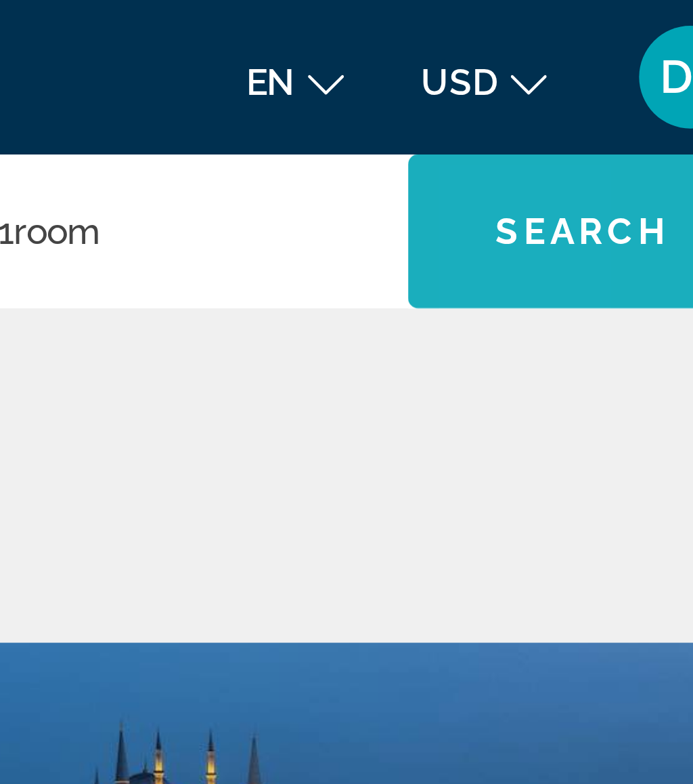
click at [597, 66] on span "Search" at bounding box center [620, 61] width 46 height 11
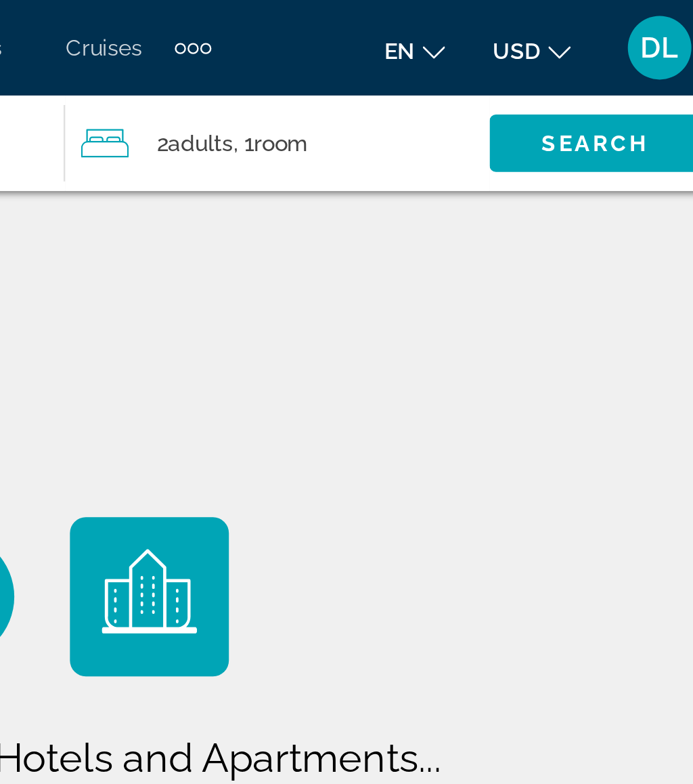
click at [598, 58] on span "Search" at bounding box center [621, 61] width 46 height 11
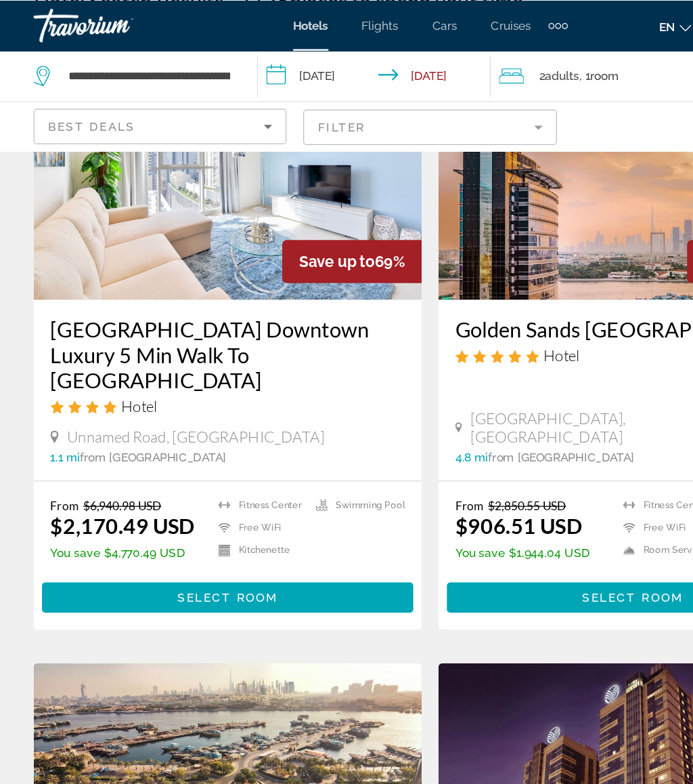
scroll to position [143, 0]
